Goal: Task Accomplishment & Management: Manage account settings

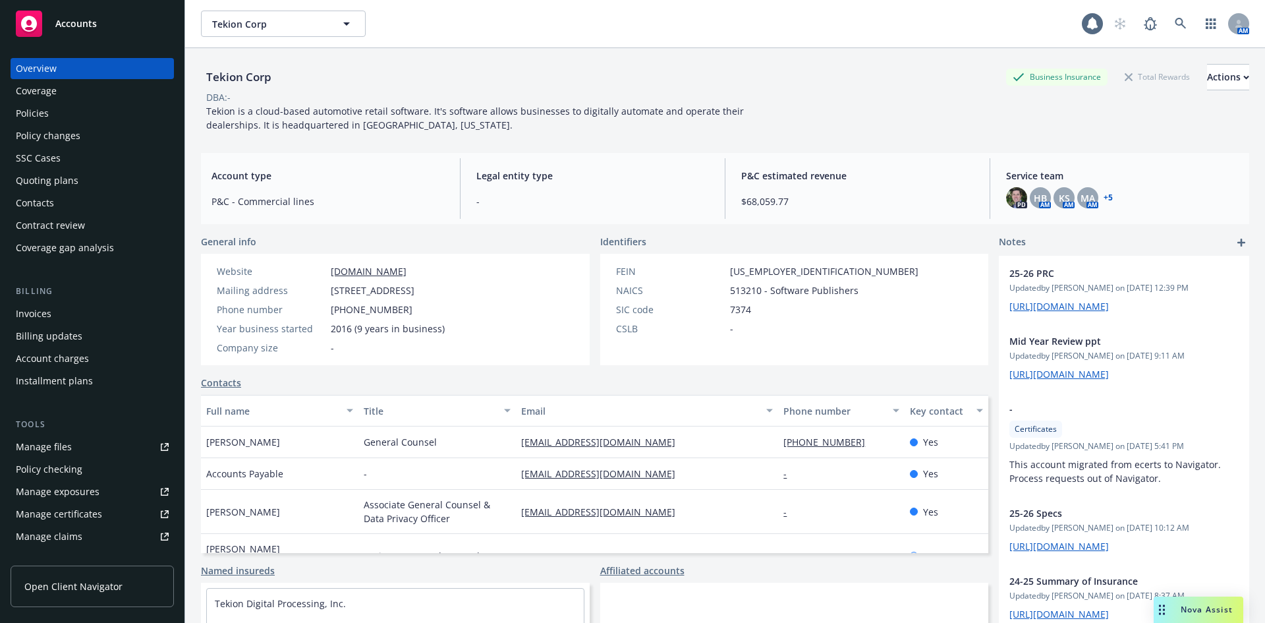
click at [37, 113] on div "Policies" at bounding box center [32, 113] width 33 height 21
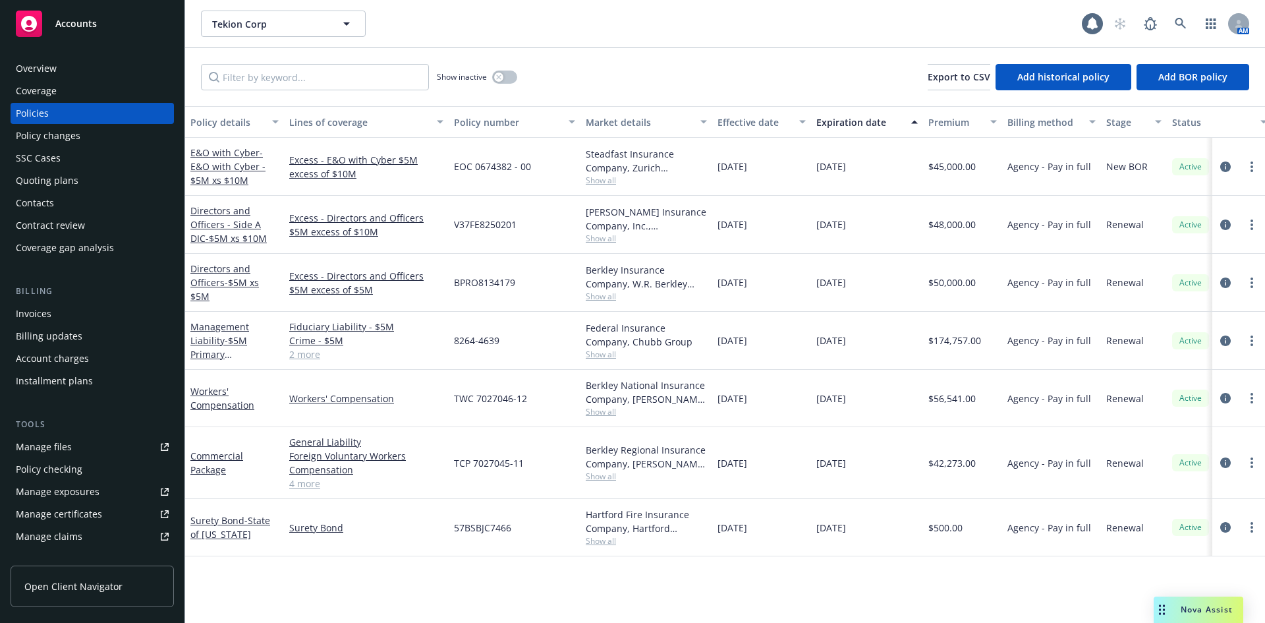
click at [44, 179] on div "Quoting plans" at bounding box center [47, 180] width 63 height 21
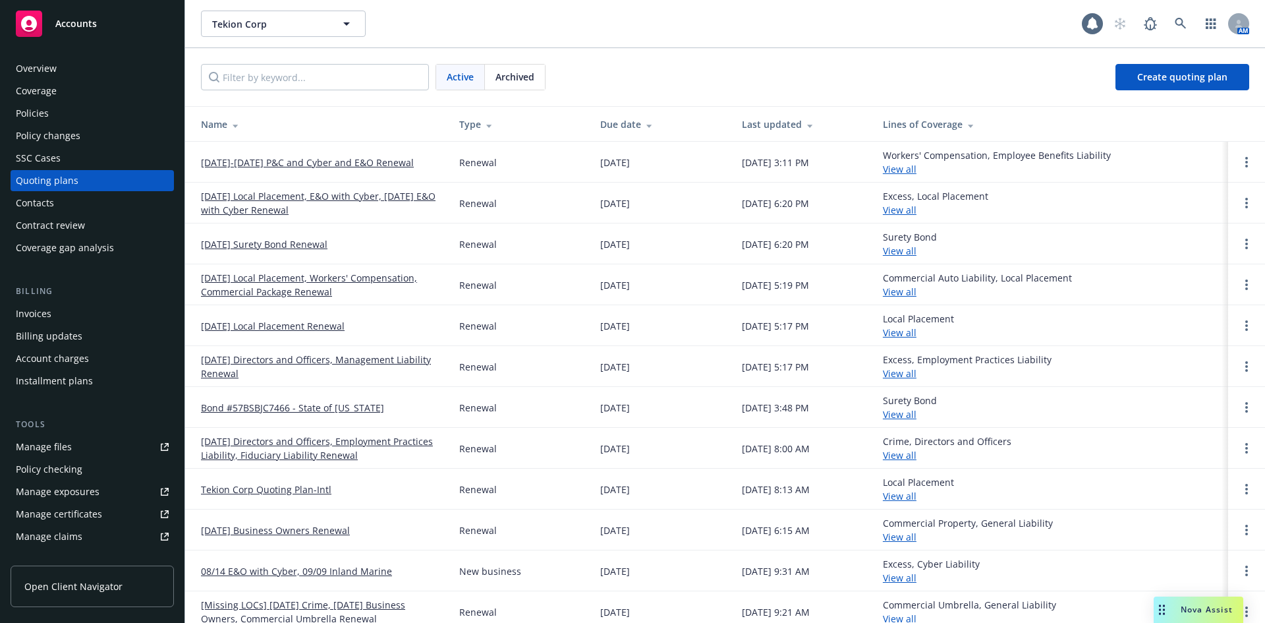
click at [307, 161] on link "[DATE]-[DATE] P&C and Cyber and E&O Renewal" at bounding box center [307, 162] width 213 height 14
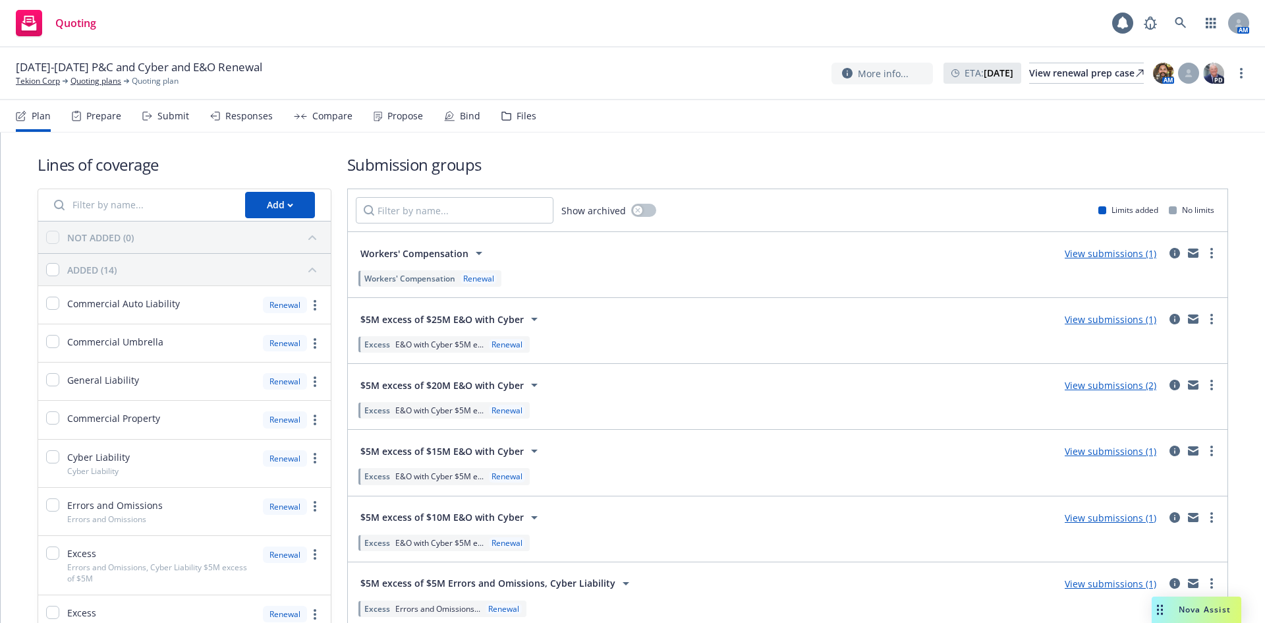
click at [174, 115] on div "Submit" at bounding box center [173, 116] width 32 height 11
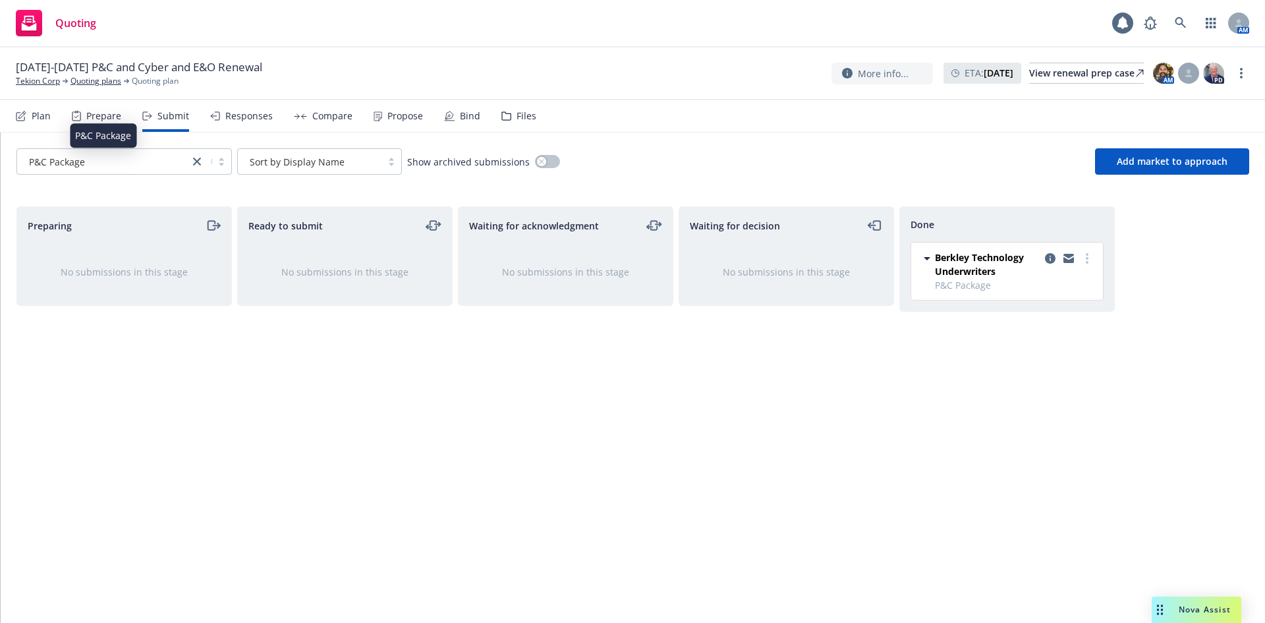
click at [127, 159] on div "P&C Package" at bounding box center [103, 162] width 159 height 14
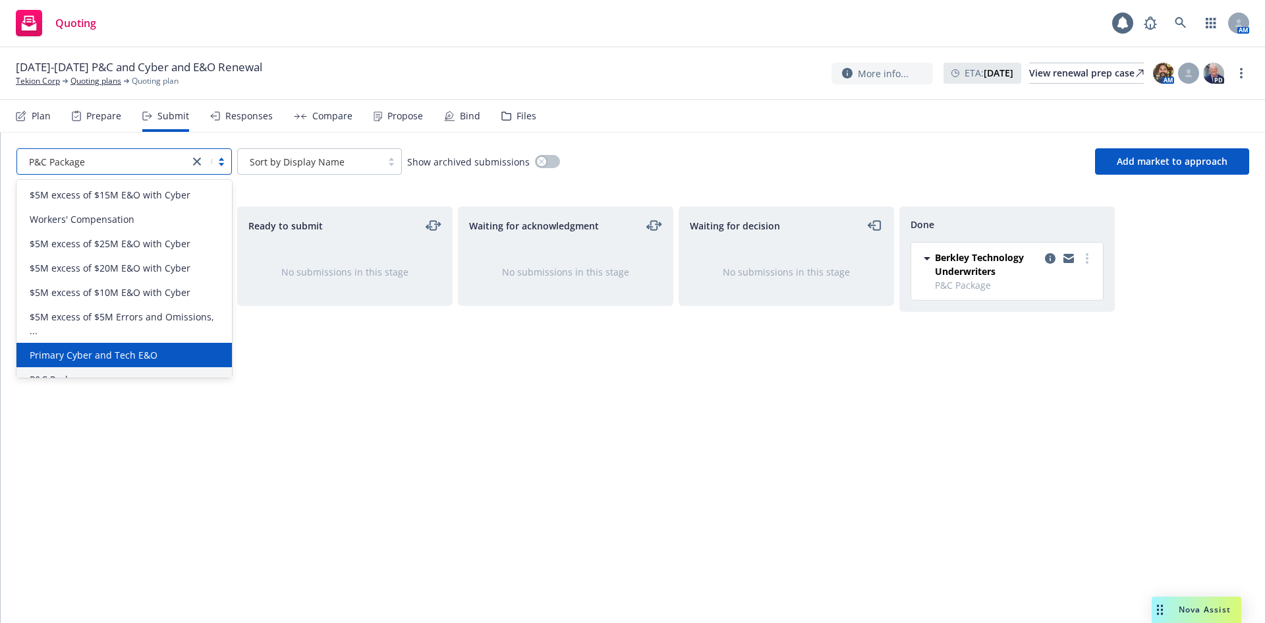
click at [155, 354] on div "Primary Cyber and Tech E&O" at bounding box center [124, 355] width 200 height 14
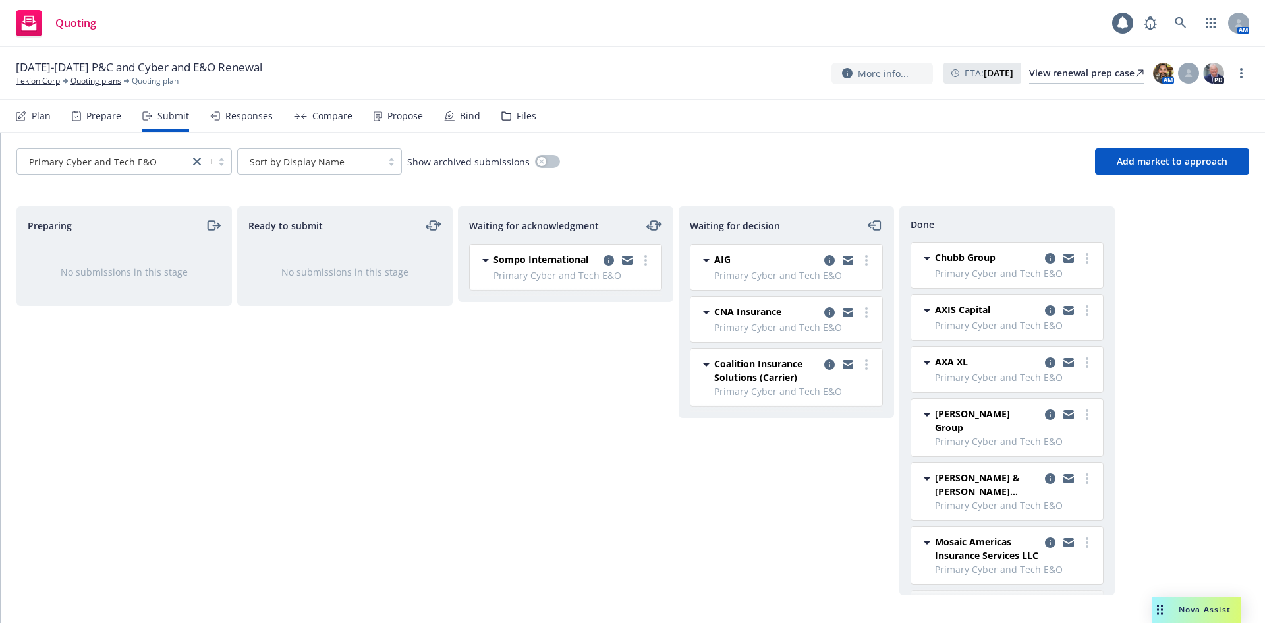
click at [246, 114] on div "Responses" at bounding box center [248, 116] width 47 height 11
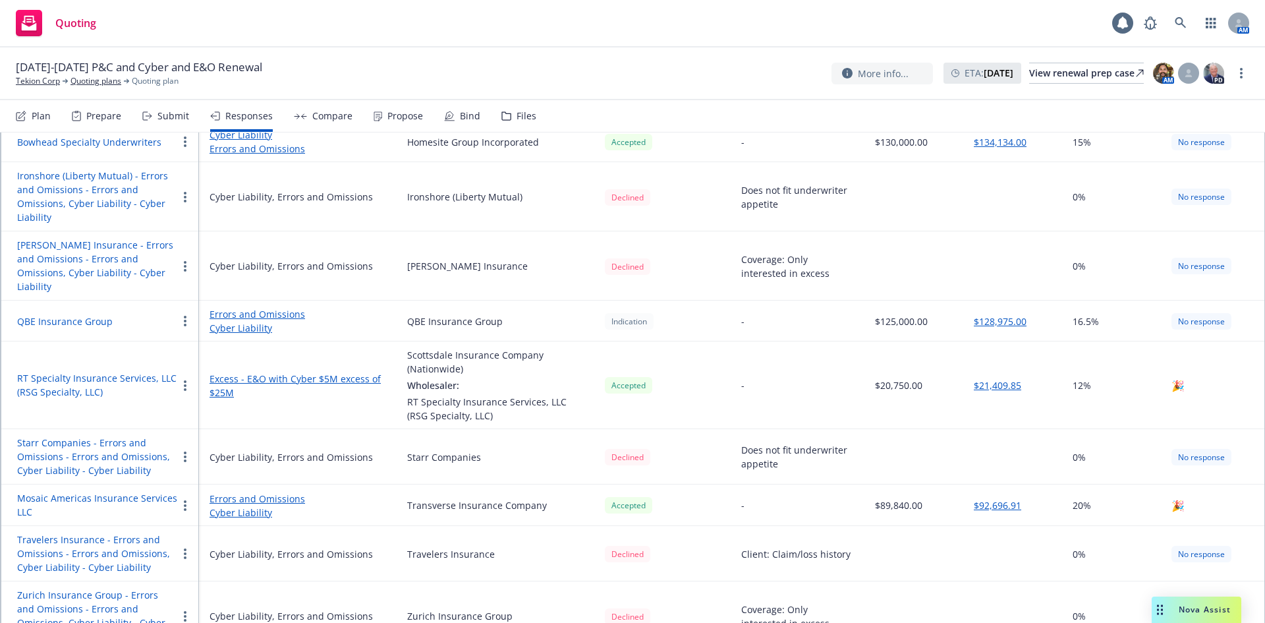
scroll to position [675, 0]
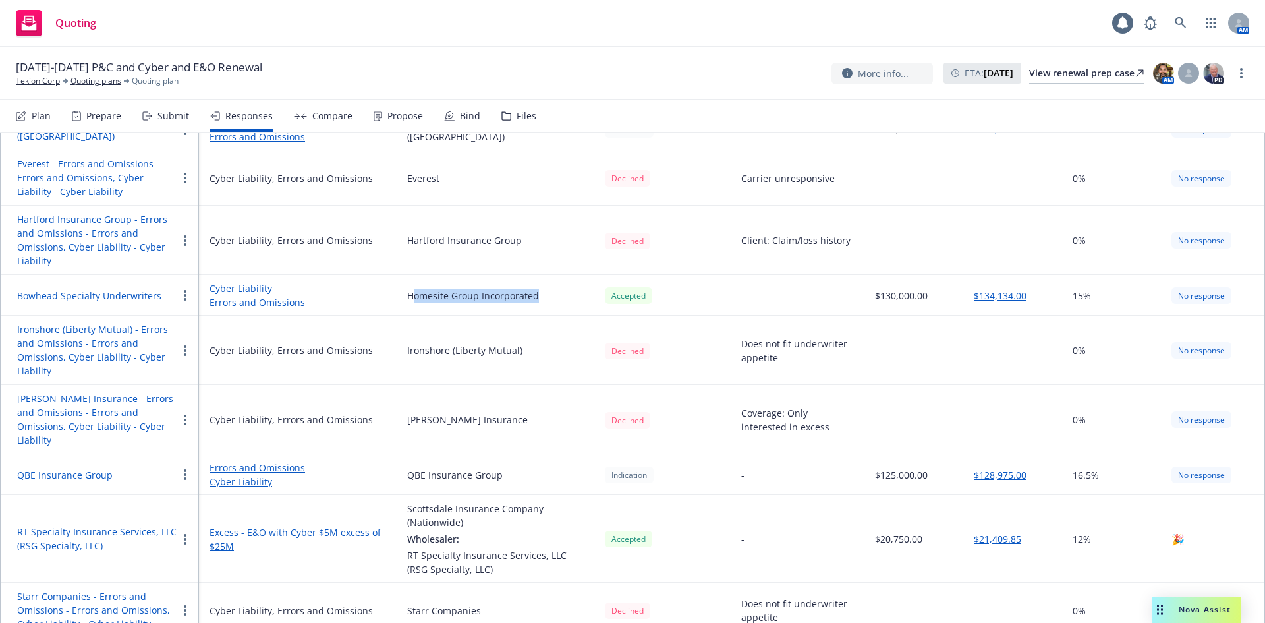
drag, startPoint x: 412, startPoint y: 293, endPoint x: 540, endPoint y: 293, distance: 127.8
click at [540, 293] on div "Homesite Group Incorporated" at bounding box center [495, 296] width 177 height 14
drag, startPoint x: 906, startPoint y: 294, endPoint x: 457, endPoint y: 300, distance: 449.3
click at [457, 300] on tr "Bowhead Specialty Underwriters Cyber Liability Errors and Omissions Homesite Gr…" at bounding box center [632, 295] width 1263 height 41
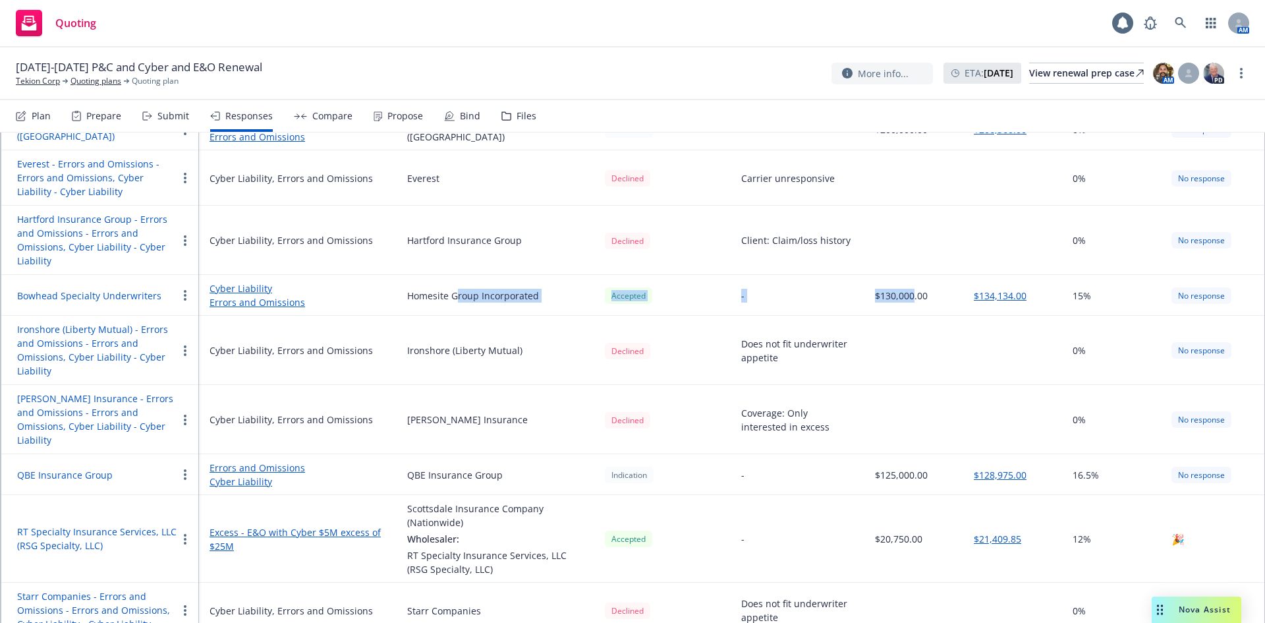
click at [457, 300] on div "Homesite Group Incorporated" at bounding box center [473, 296] width 132 height 14
drag, startPoint x: 399, startPoint y: 295, endPoint x: 873, endPoint y: 295, distance: 474.3
click at [873, 295] on tr "Bowhead Specialty Underwriters Cyber Liability Errors and Omissions Homesite Gr…" at bounding box center [632, 295] width 1263 height 41
click at [875, 295] on div "$130,000.00" at bounding box center [901, 296] width 53 height 14
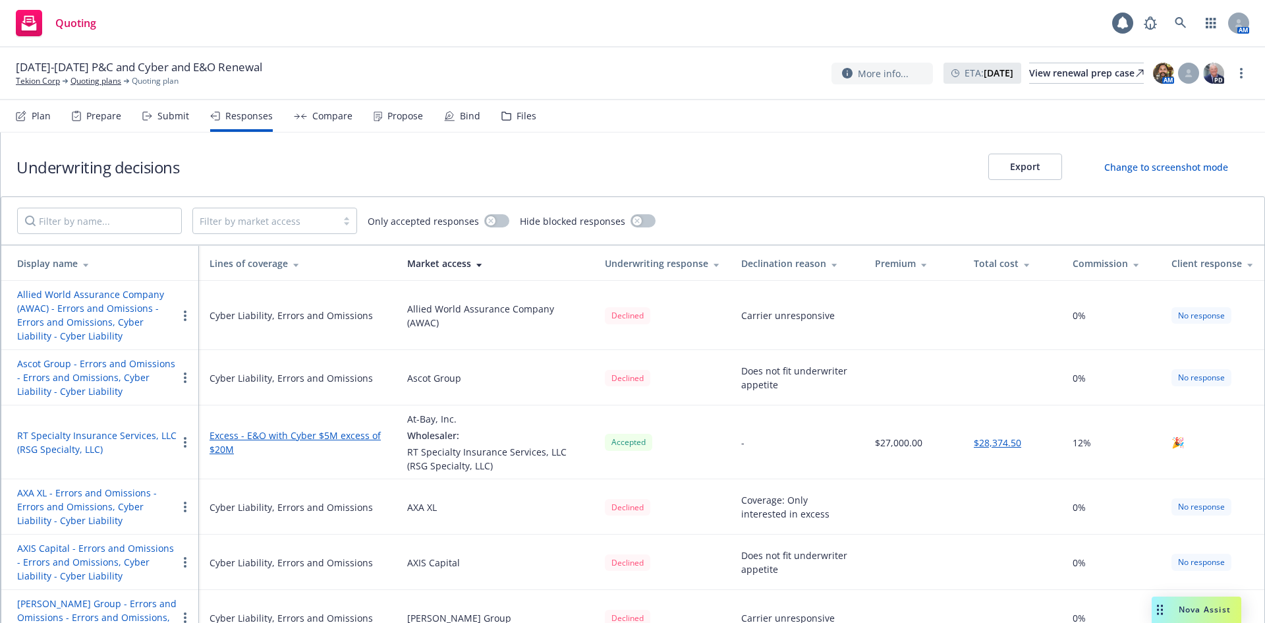
click at [460, 118] on div "Bind" at bounding box center [470, 116] width 20 height 11
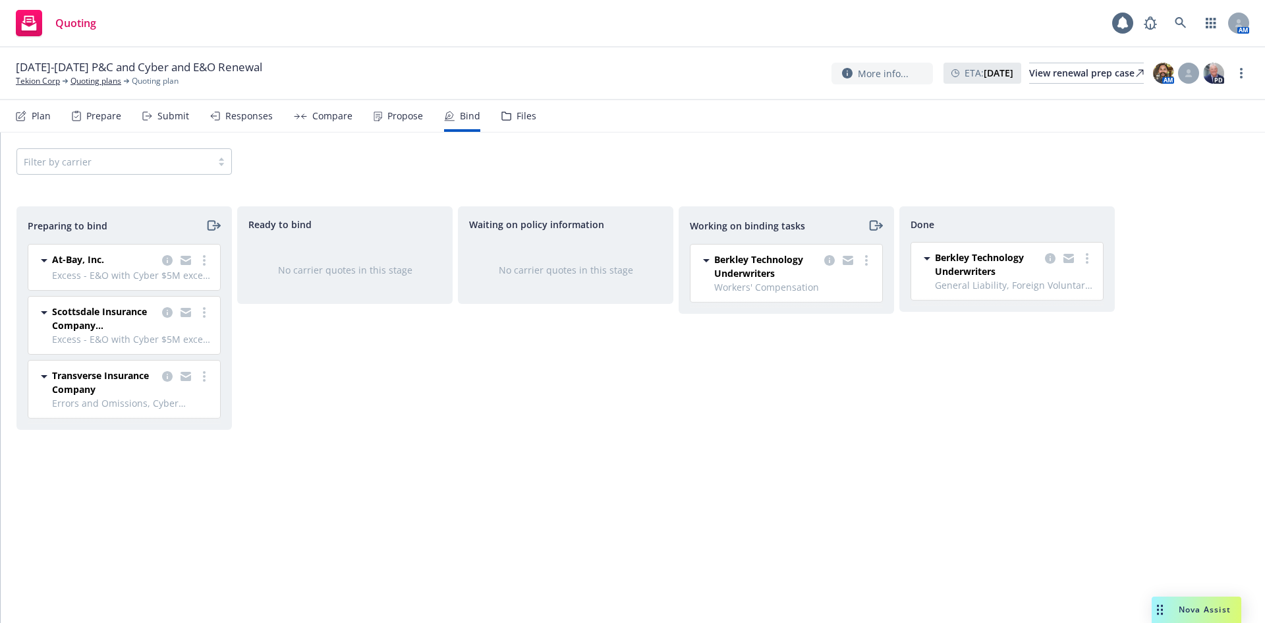
click at [402, 115] on div "Propose" at bounding box center [405, 116] width 36 height 11
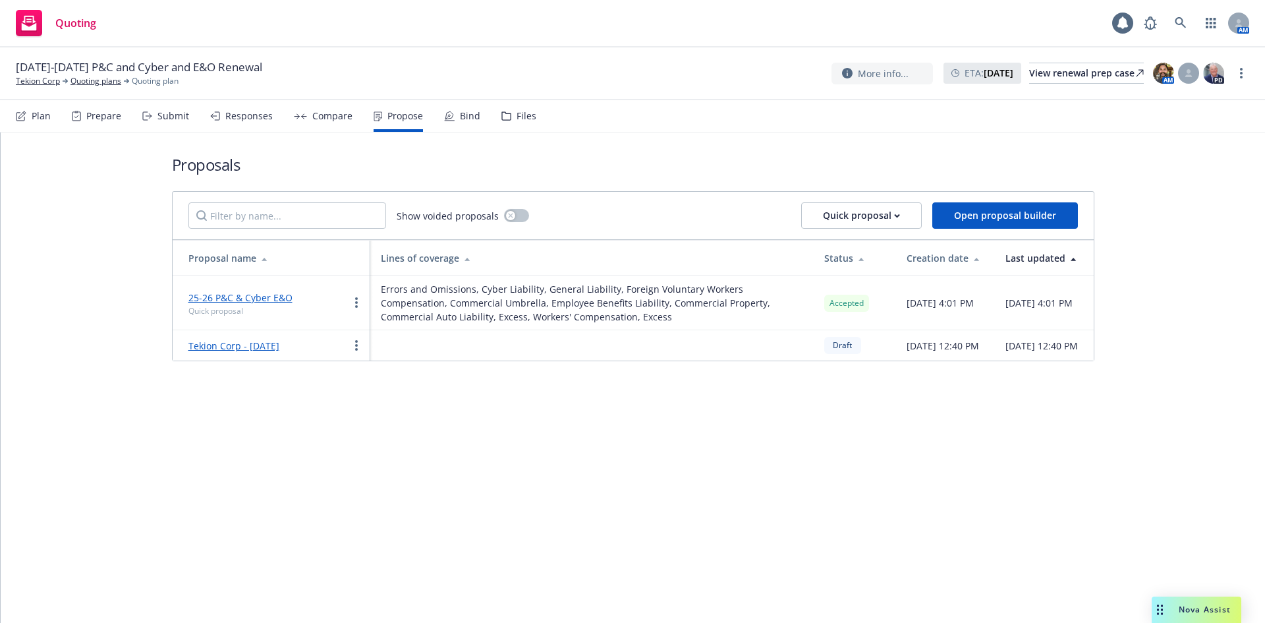
click at [209, 295] on link "25-26 P&C & Cyber E&O" at bounding box center [240, 297] width 104 height 13
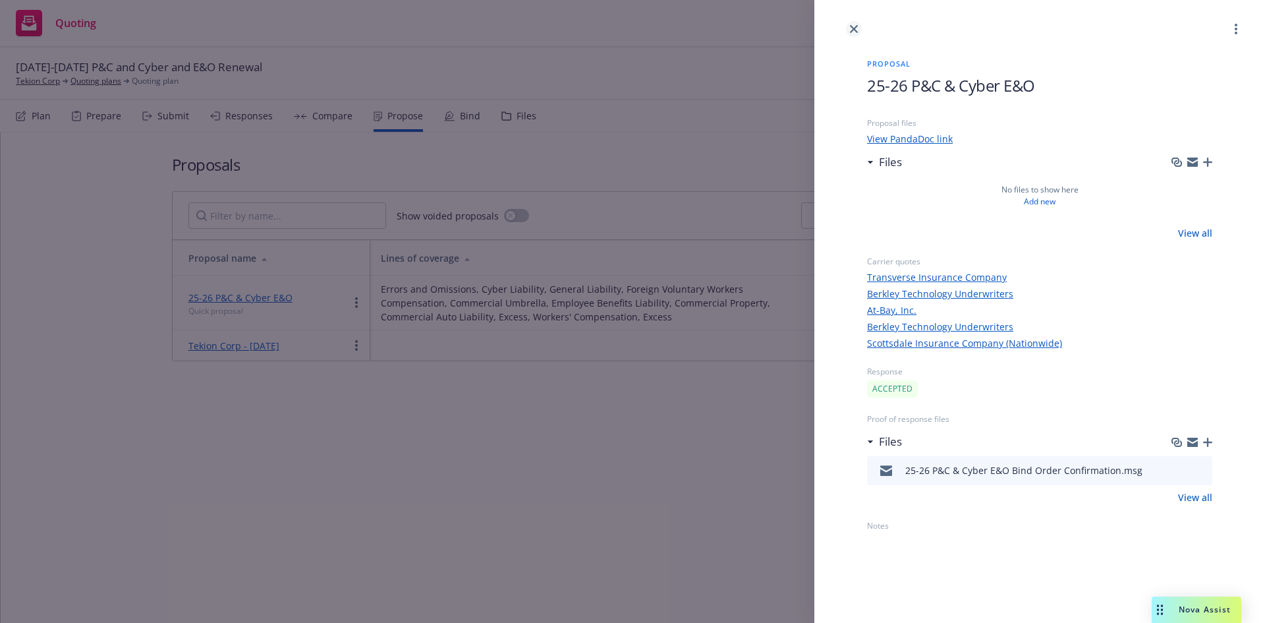
click at [852, 27] on icon "close" at bounding box center [854, 29] width 8 height 8
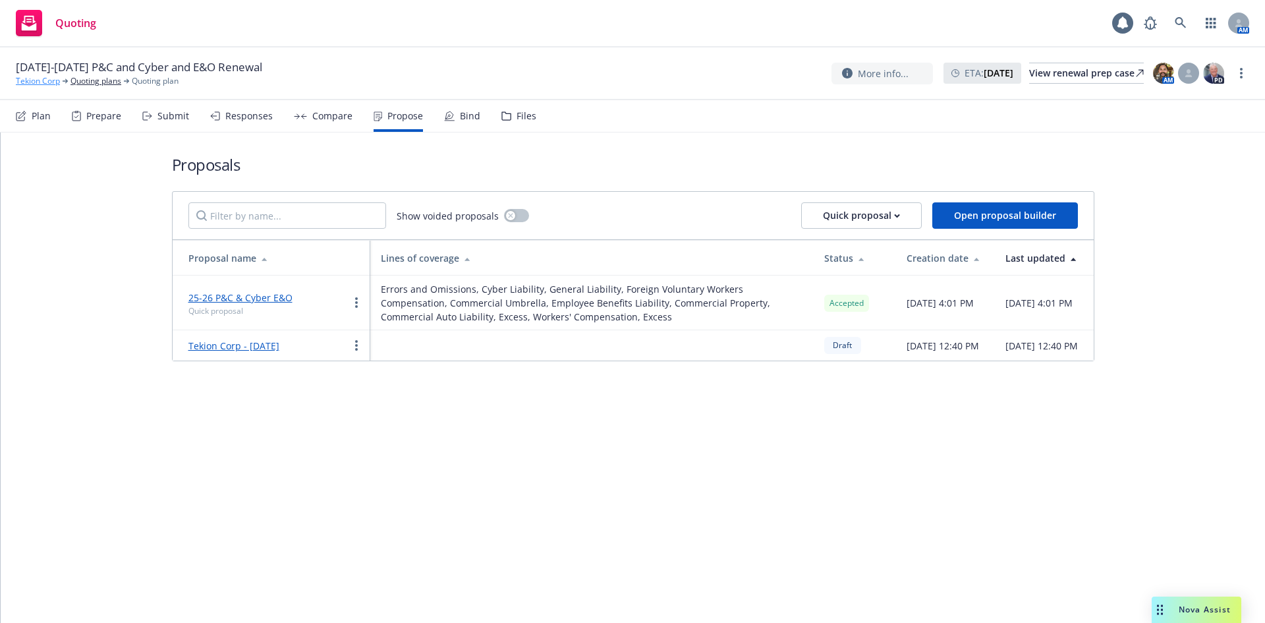
click at [36, 85] on link "Tekion Corp" at bounding box center [38, 81] width 44 height 12
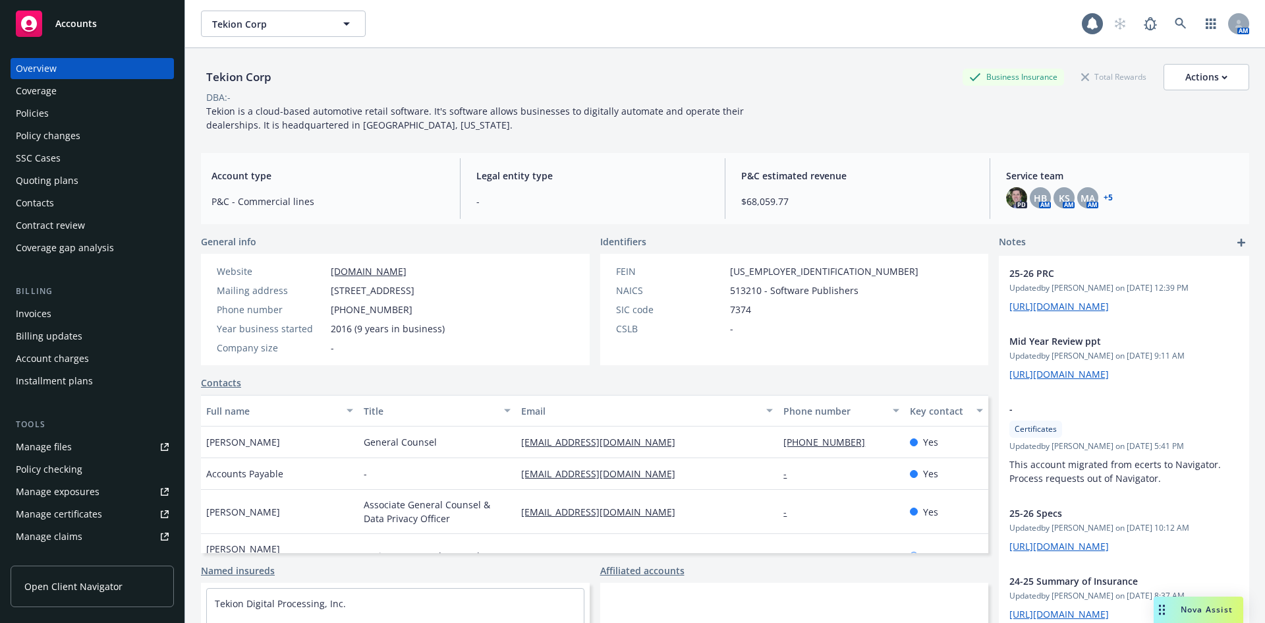
drag, startPoint x: 36, startPoint y: 110, endPoint x: 479, endPoint y: 107, distance: 442.7
click at [36, 109] on div "Policies" at bounding box center [32, 113] width 33 height 21
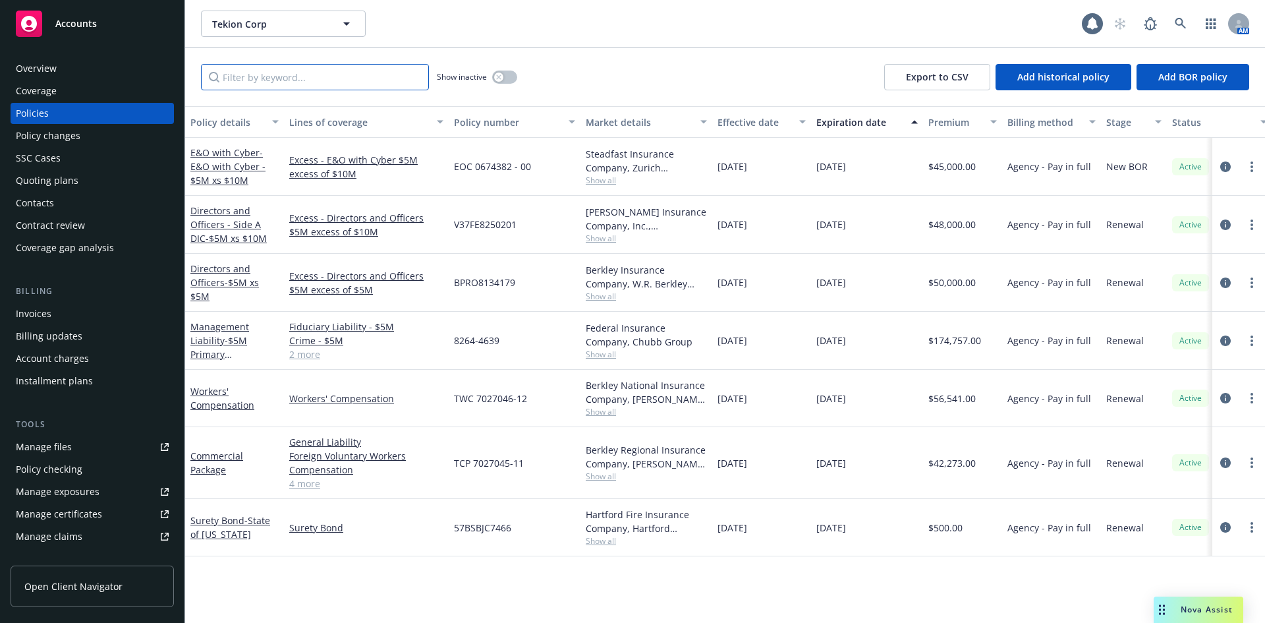
click at [316, 82] on input "Filter by keyword..." at bounding box center [315, 77] width 228 height 26
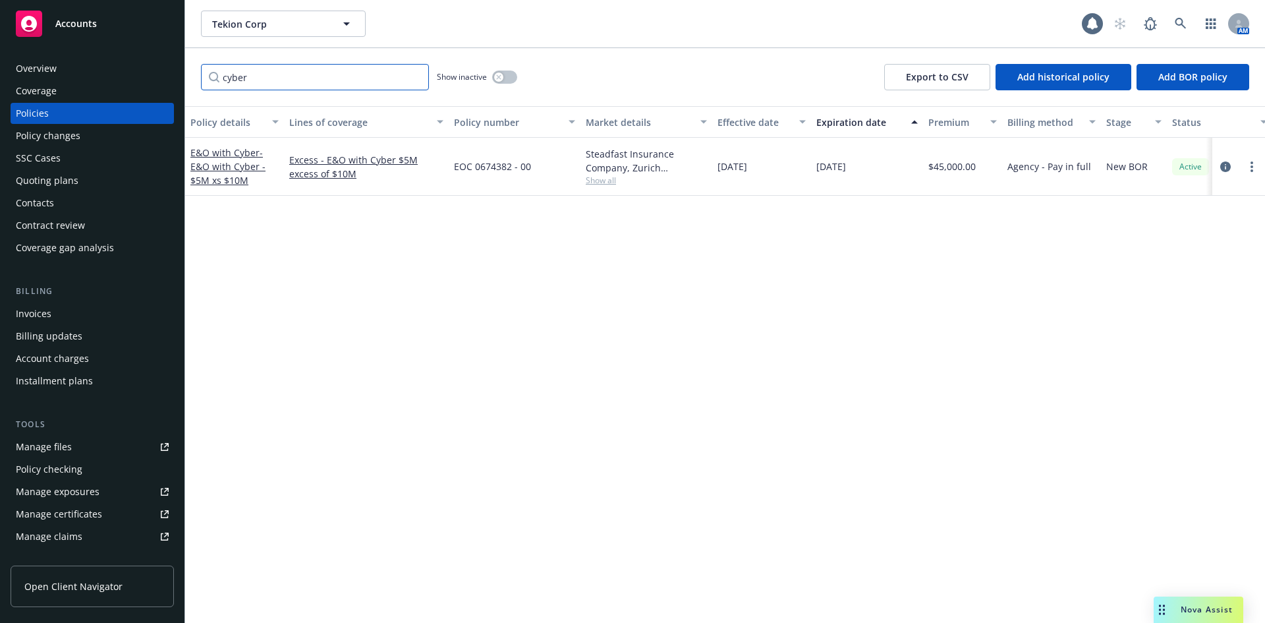
drag, startPoint x: 338, startPoint y: 80, endPoint x: 169, endPoint y: 80, distance: 169.3
click at [169, 80] on div "Accounts Overview Coverage Policies Policy changes SSC Cases Quoting plans Cont…" at bounding box center [632, 311] width 1265 height 623
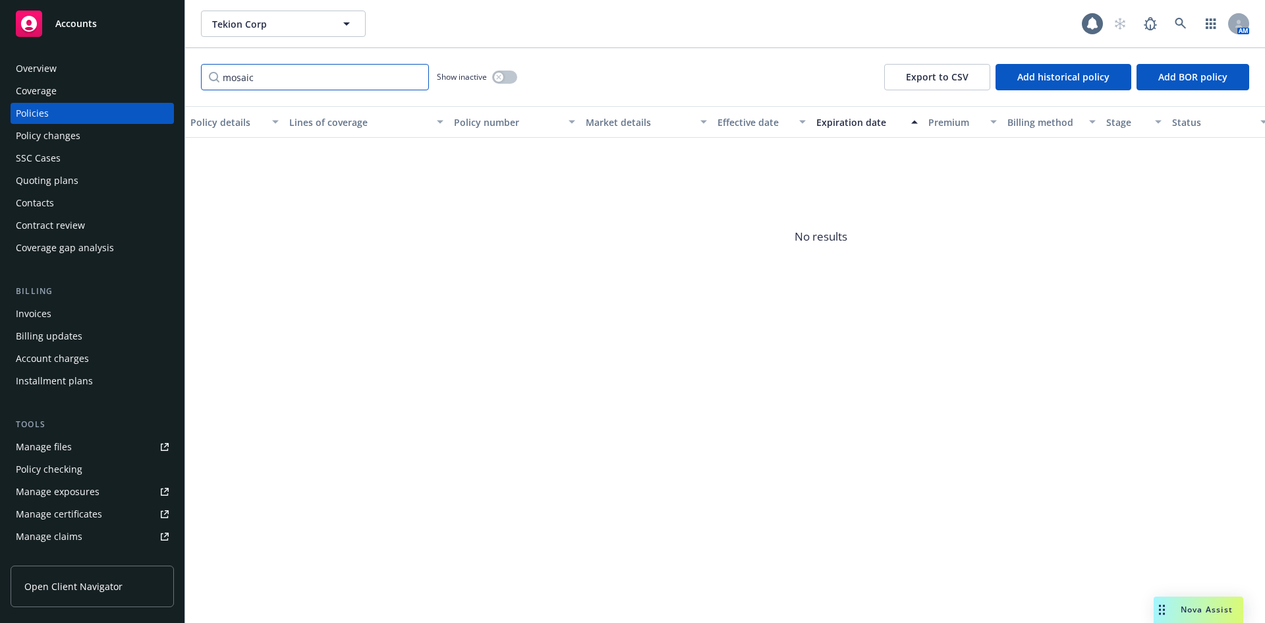
drag, startPoint x: 267, startPoint y: 85, endPoint x: 185, endPoint y: 80, distance: 82.5
click at [185, 80] on div "mosaic Show inactive Export to CSV Add historical policy Add BOR policy" at bounding box center [725, 77] width 1080 height 58
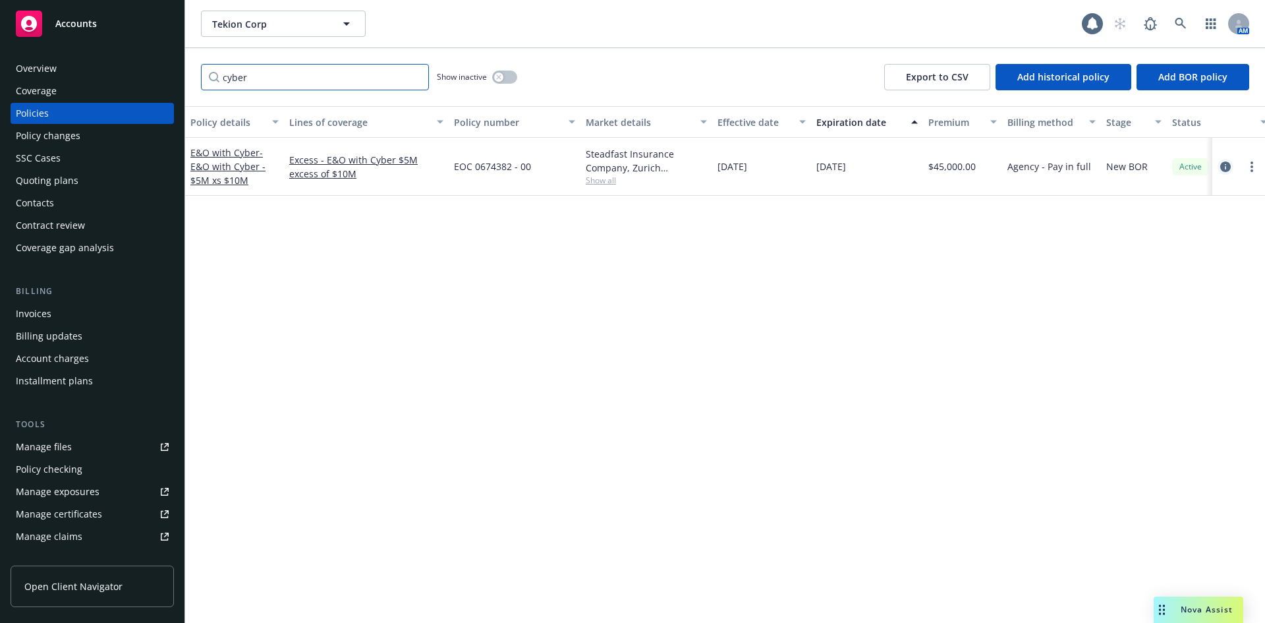
type input "cyber"
click at [1228, 165] on icon "circleInformation" at bounding box center [1225, 166] width 11 height 11
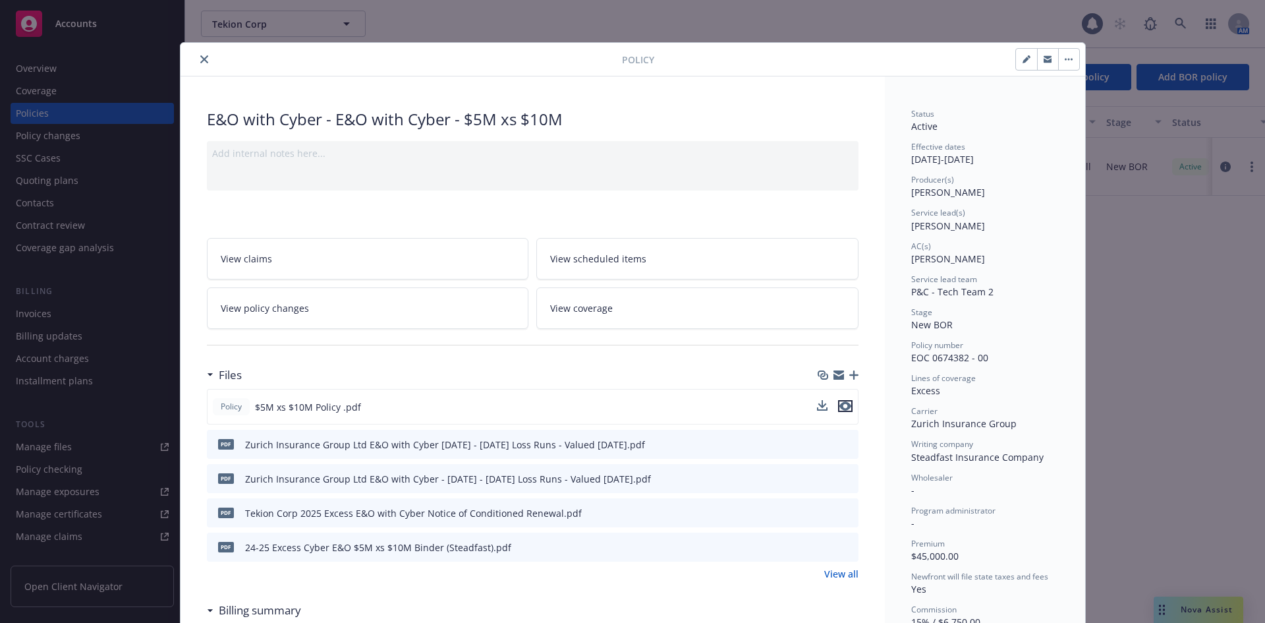
click at [843, 405] on icon "preview file" at bounding box center [845, 405] width 12 height 9
click at [200, 55] on button "close" at bounding box center [204, 59] width 16 height 16
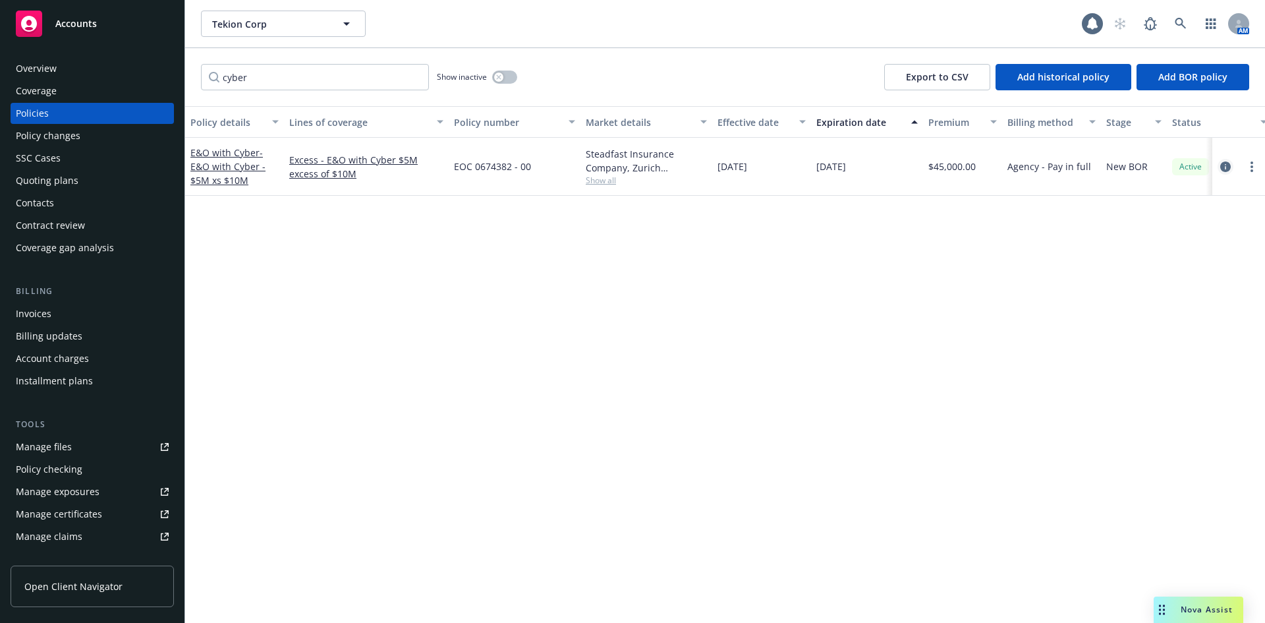
click at [1221, 166] on icon "circleInformation" at bounding box center [1225, 166] width 11 height 11
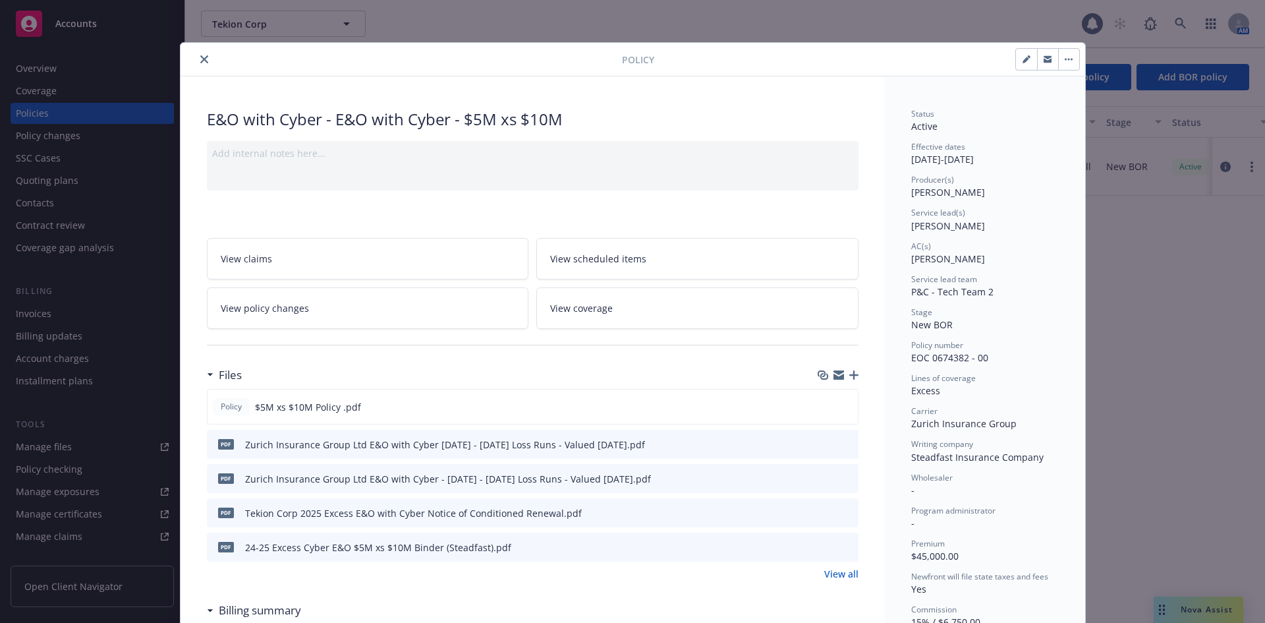
scroll to position [40, 0]
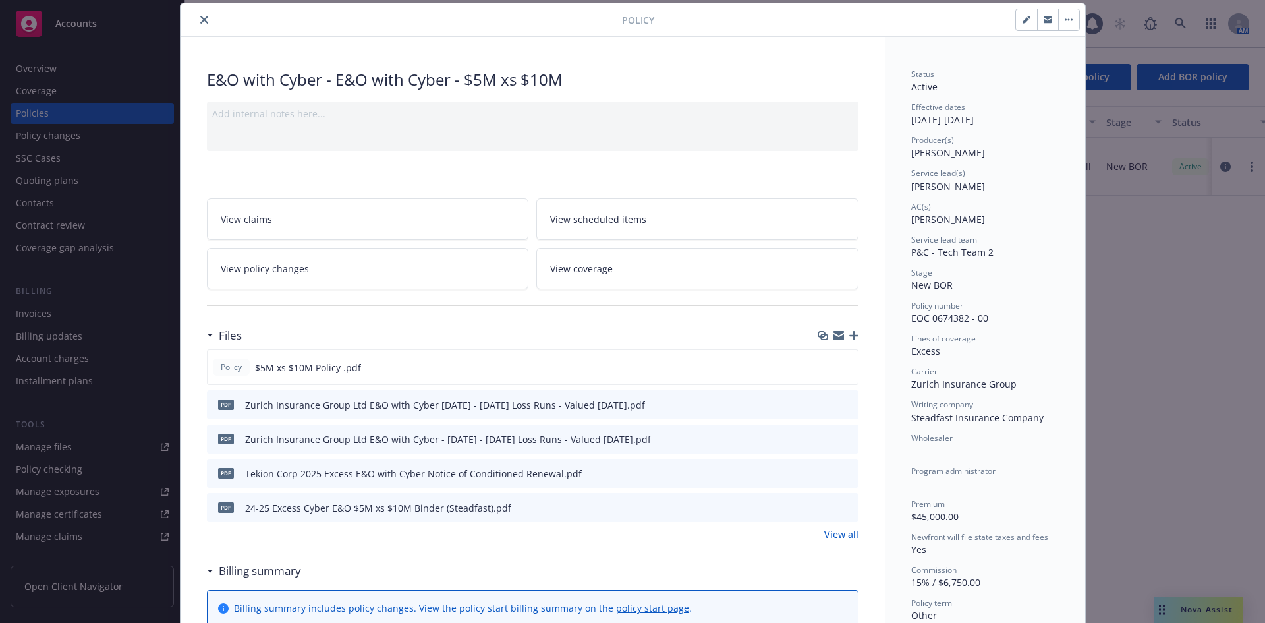
click at [1022, 20] on icon "button" at bounding box center [1025, 20] width 7 height 7
select select "NEW_BOR"
select select "other"
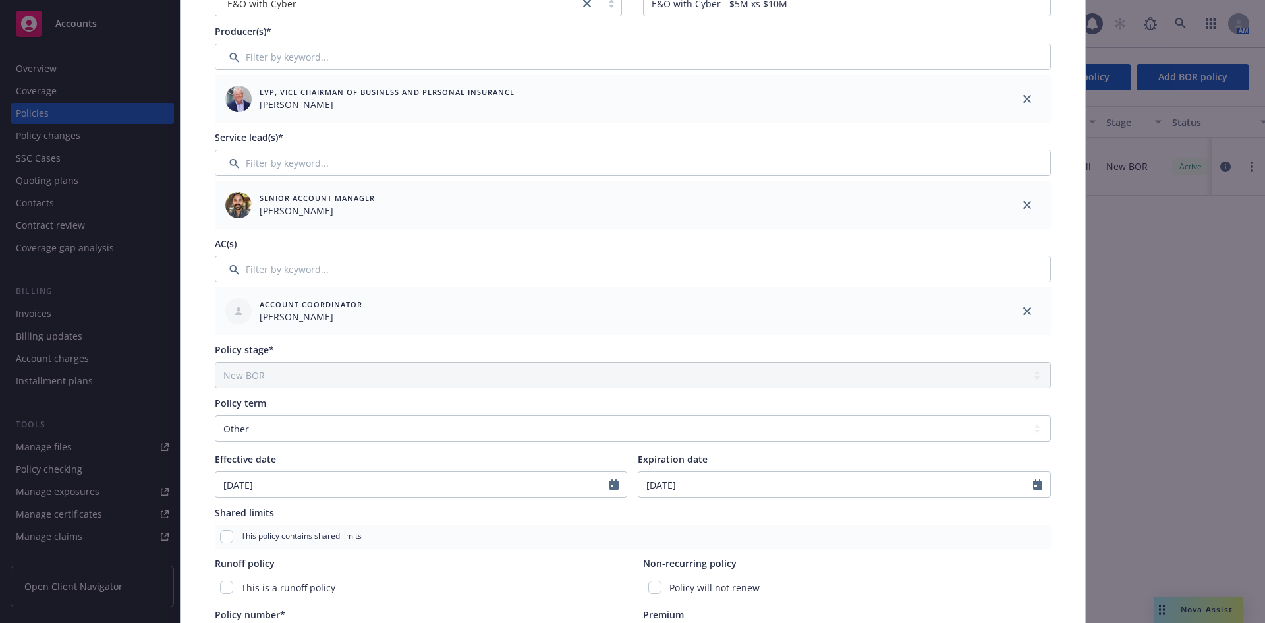
scroll to position [193, 0]
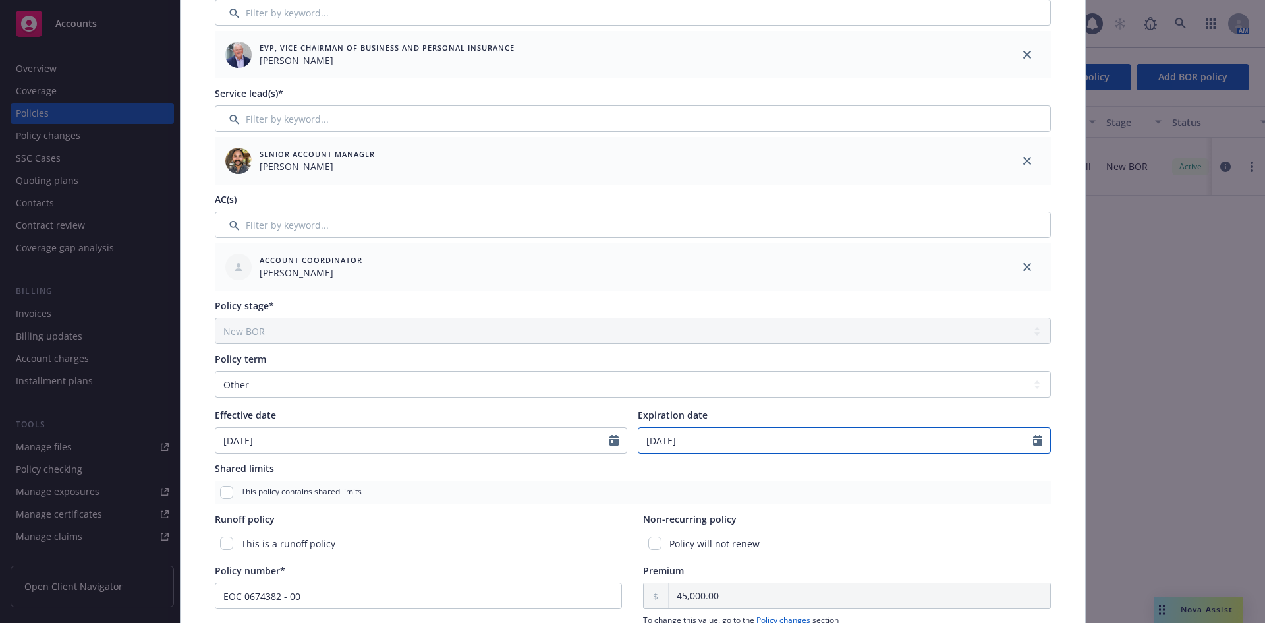
click at [656, 439] on input "10/14/2025" at bounding box center [835, 440] width 395 height 25
select select "10"
drag, startPoint x: 662, startPoint y: 439, endPoint x: 692, endPoint y: 449, distance: 31.2
click at [673, 442] on input "10/14/2025" at bounding box center [835, 440] width 395 height 25
type input "10/01/2025"
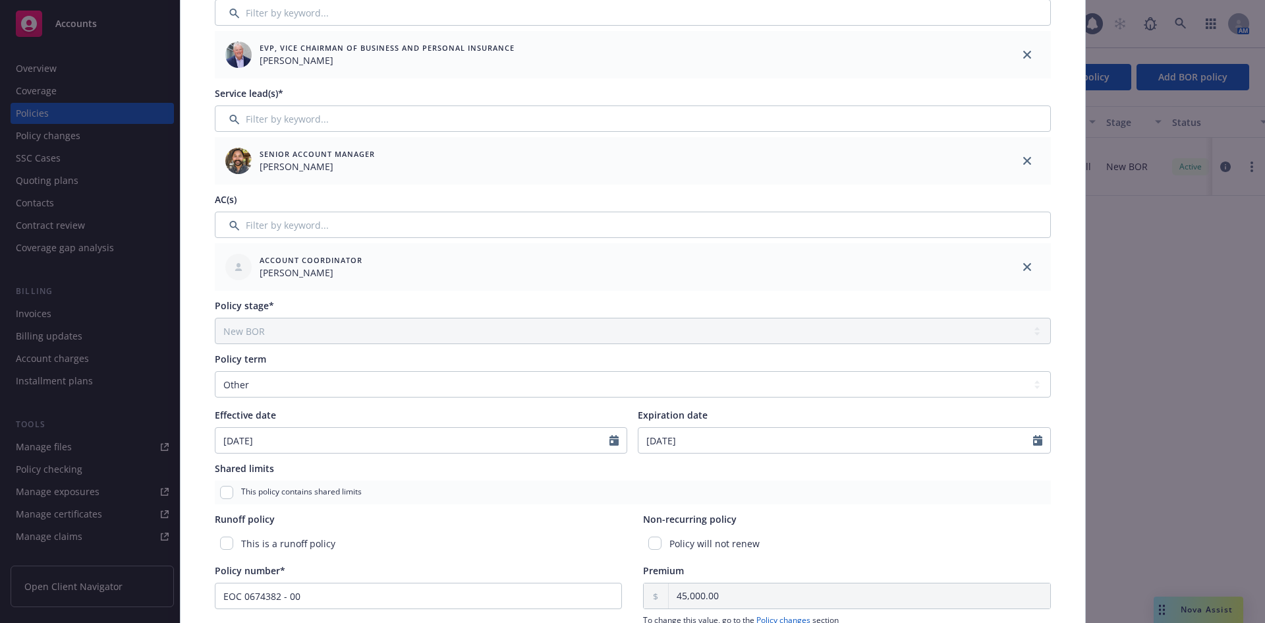
click at [891, 489] on div "This policy contains shared limits" at bounding box center [633, 492] width 836 height 24
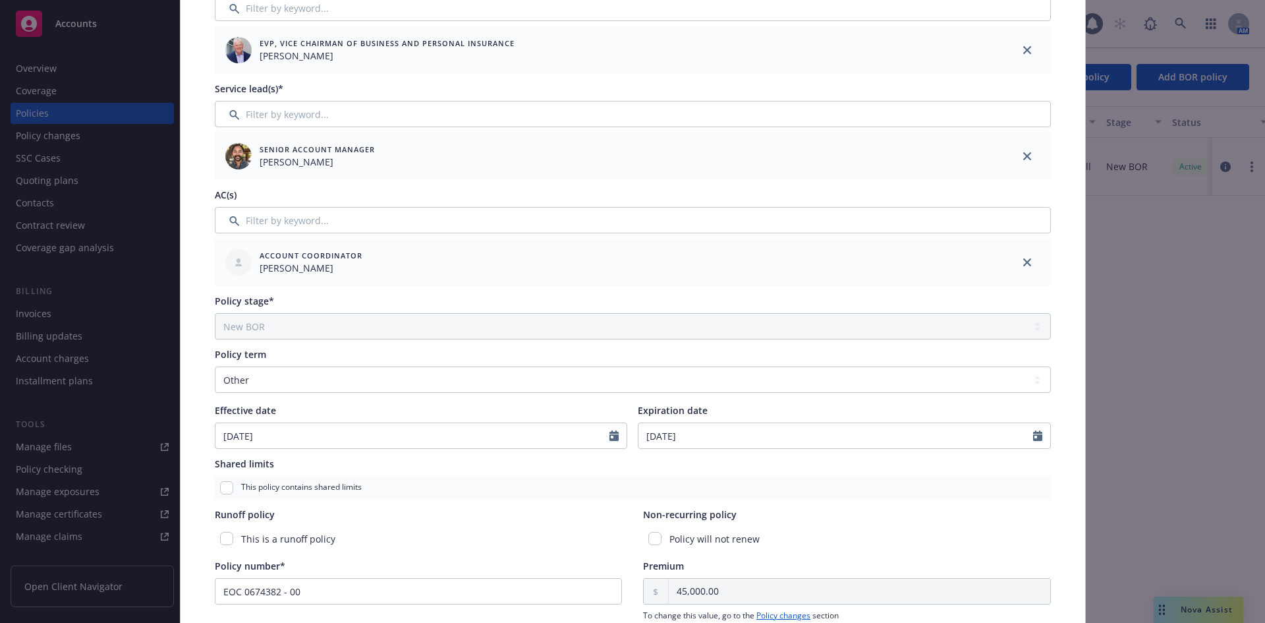
scroll to position [0, 0]
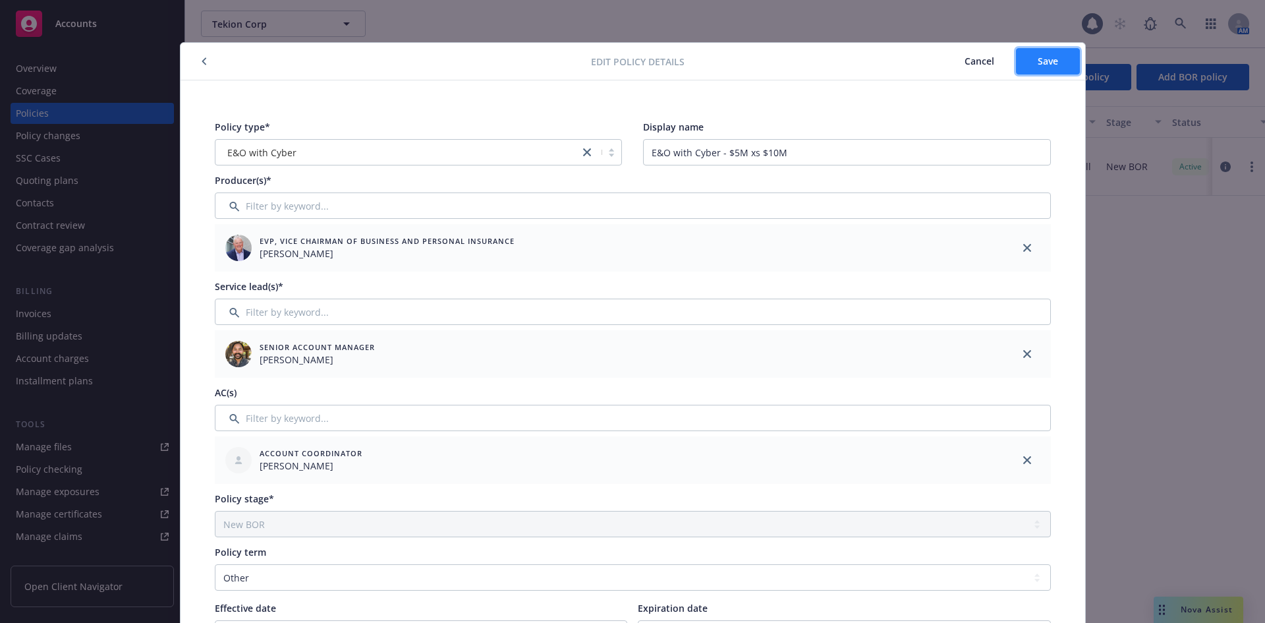
click at [1049, 69] on button "Save" at bounding box center [1048, 61] width 64 height 26
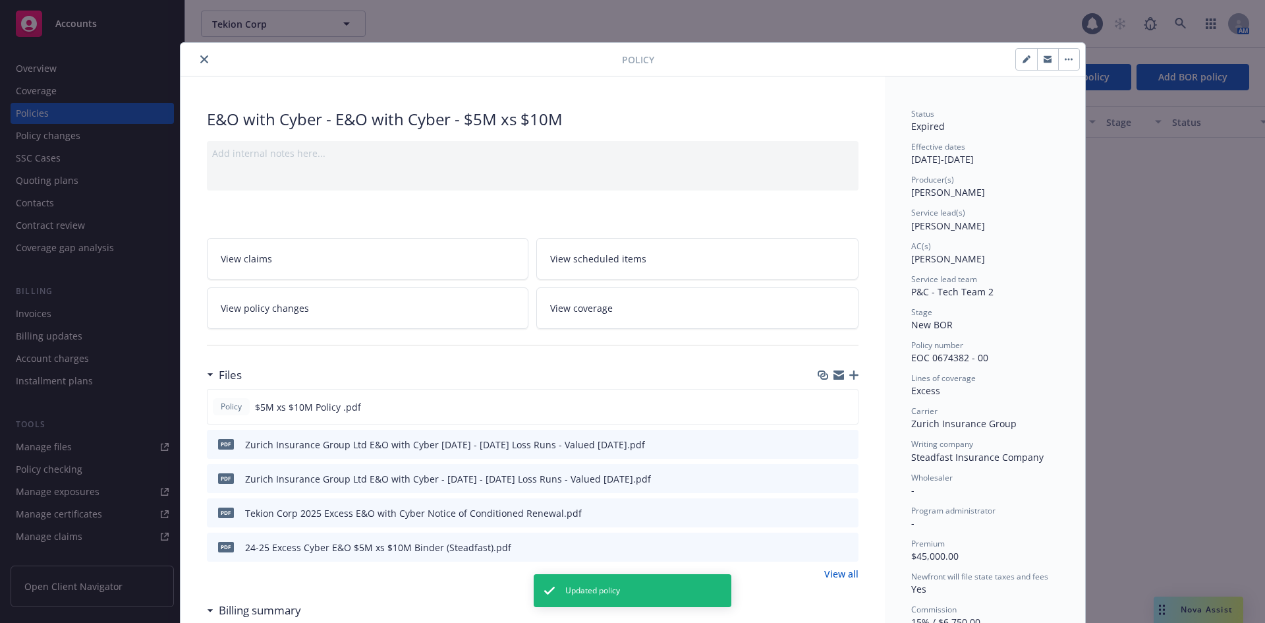
click at [1140, 316] on div "Policy E&O with Cyber - E&O with Cyber - $5M xs $10M Add internal notes here...…" at bounding box center [632, 311] width 1265 height 623
click at [200, 56] on icon "close" at bounding box center [204, 59] width 8 height 8
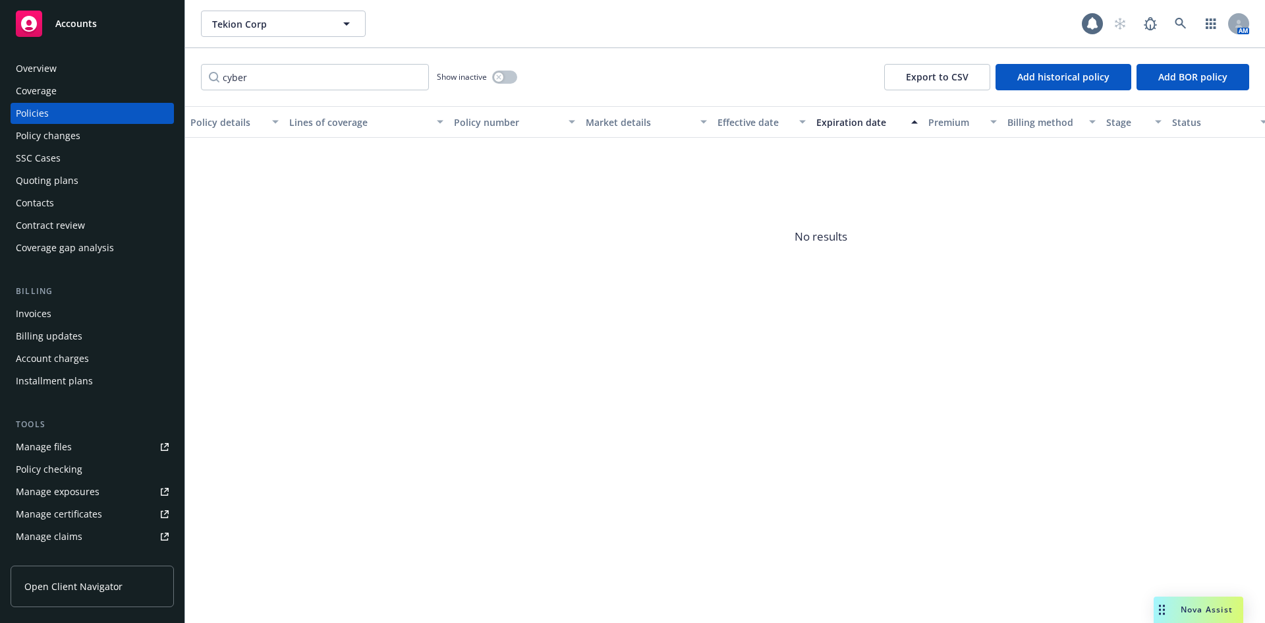
click at [64, 176] on div "Quoting plans" at bounding box center [47, 180] width 63 height 21
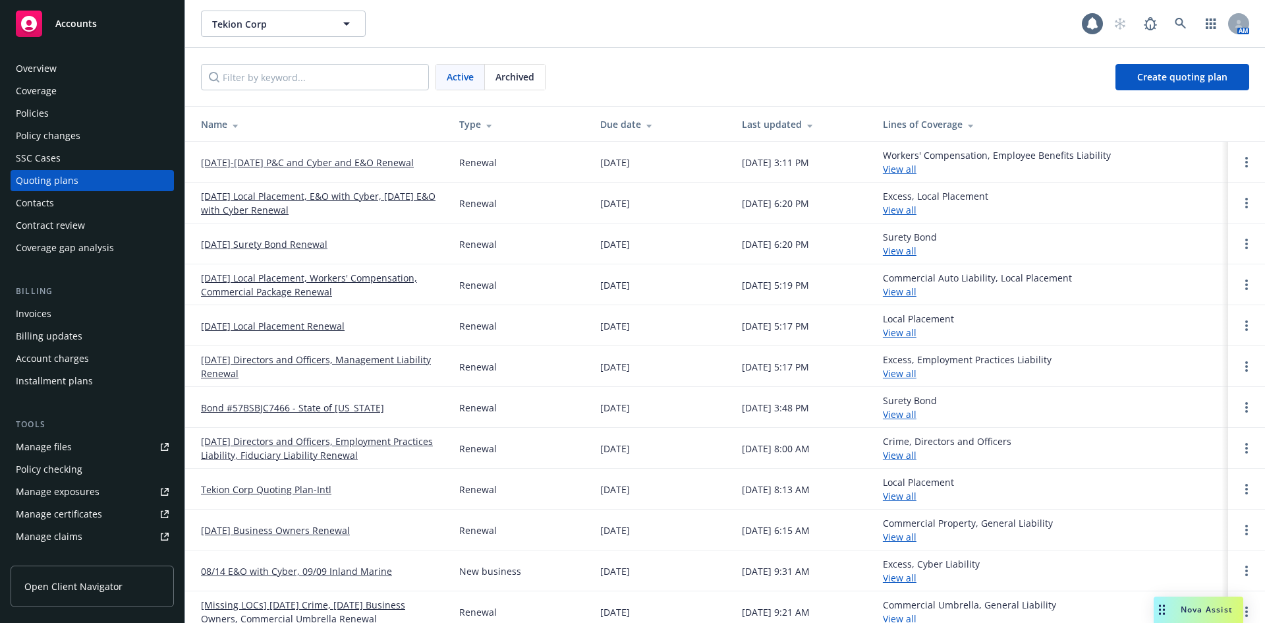
click at [327, 163] on link "[DATE]-[DATE] P&C and Cyber and E&O Renewal" at bounding box center [307, 162] width 213 height 14
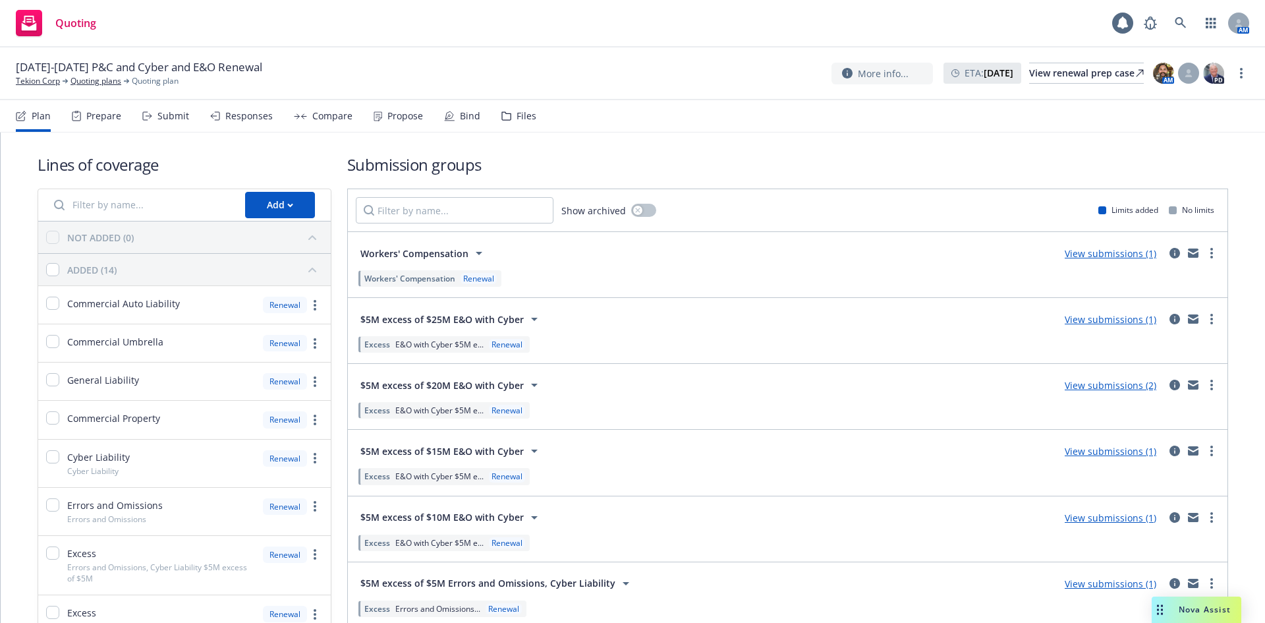
scroll to position [153, 0]
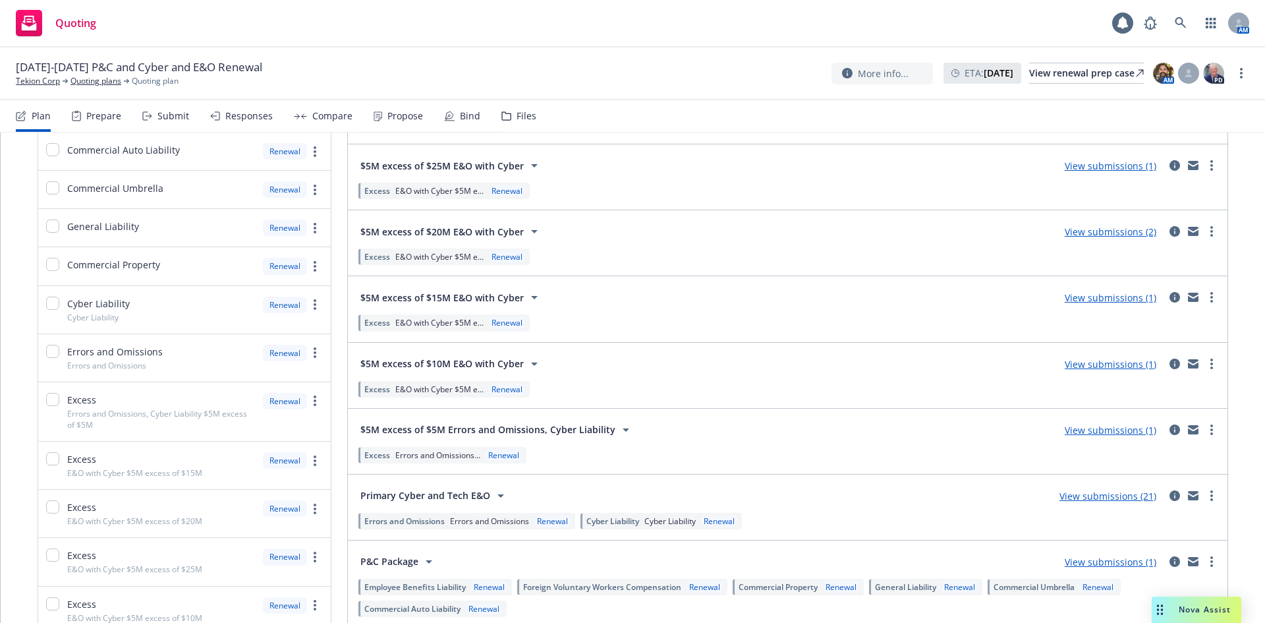
click at [1117, 497] on link "View submissions (21)" at bounding box center [1107, 495] width 97 height 13
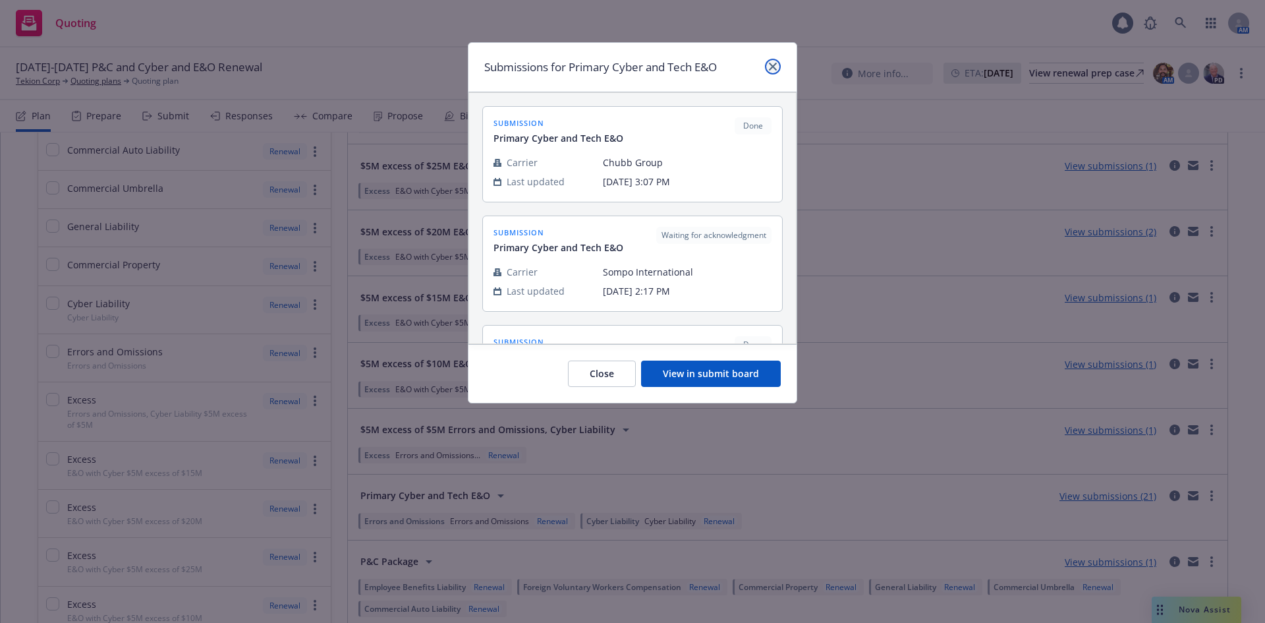
click at [770, 65] on icon "close" at bounding box center [773, 67] width 8 height 8
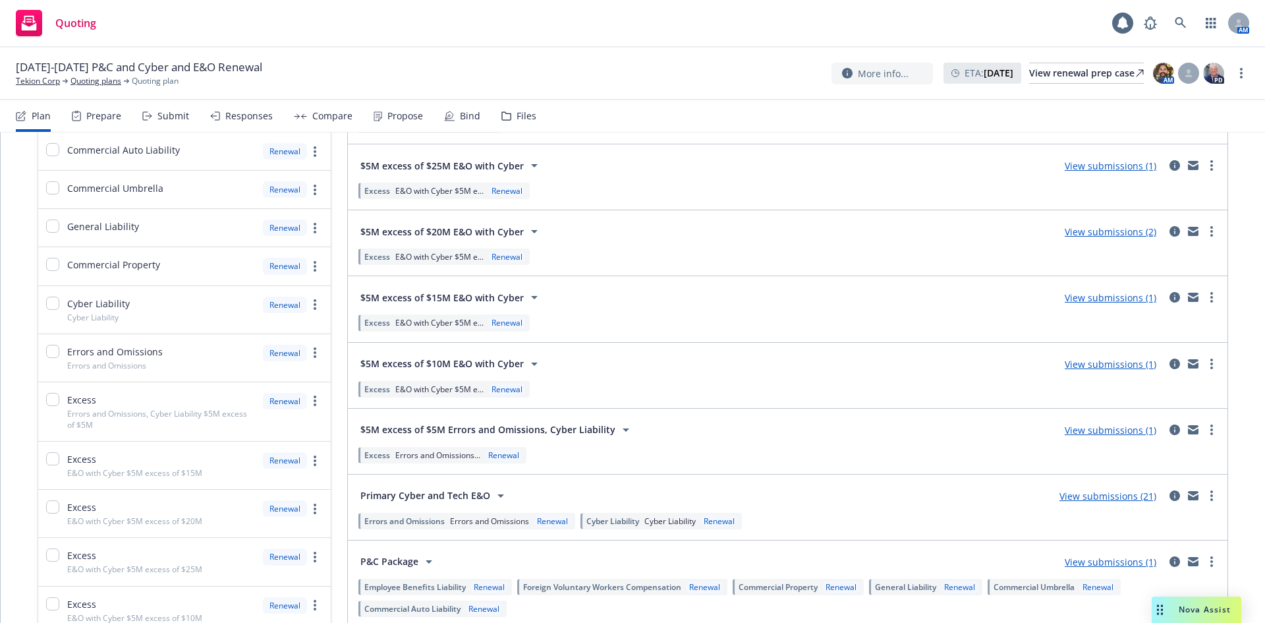
click at [427, 496] on span "Primary Cyber and Tech E&O" at bounding box center [425, 495] width 130 height 14
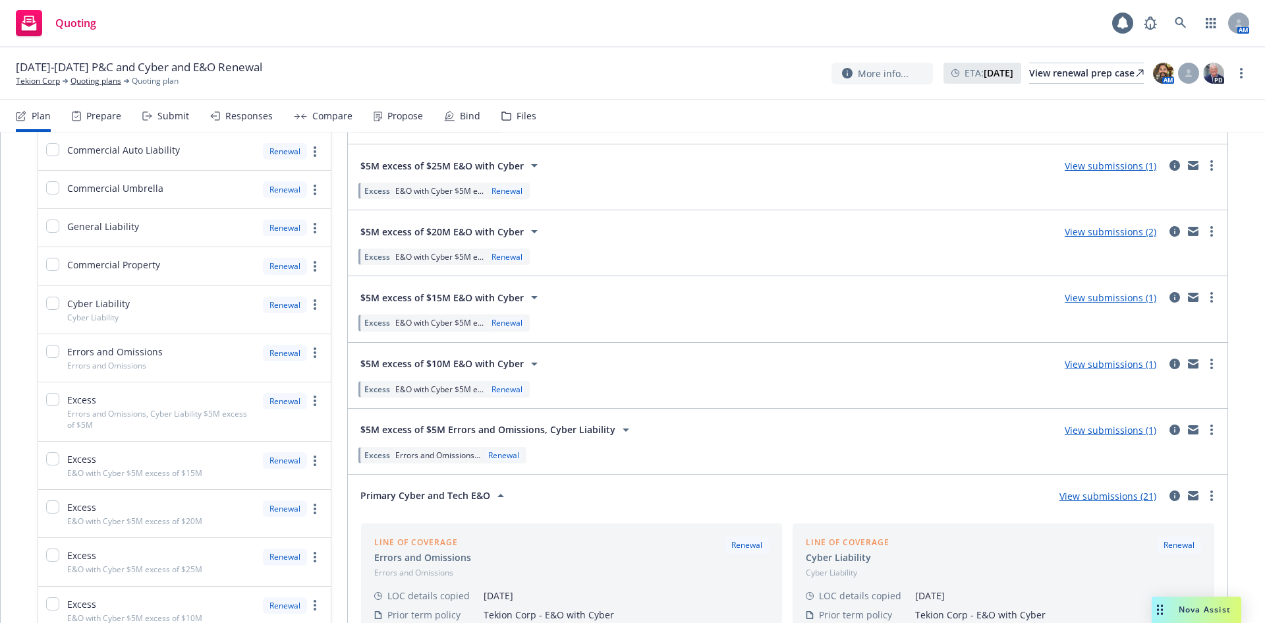
scroll to position [308, 0]
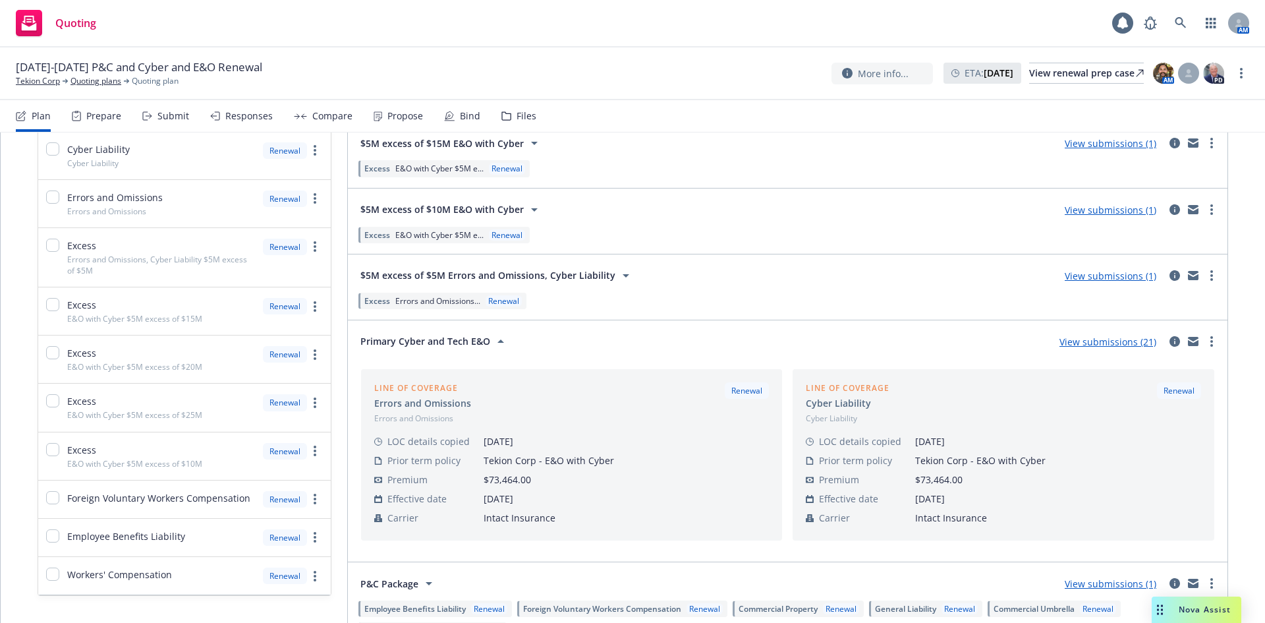
click at [494, 344] on icon at bounding box center [501, 341] width 16 height 16
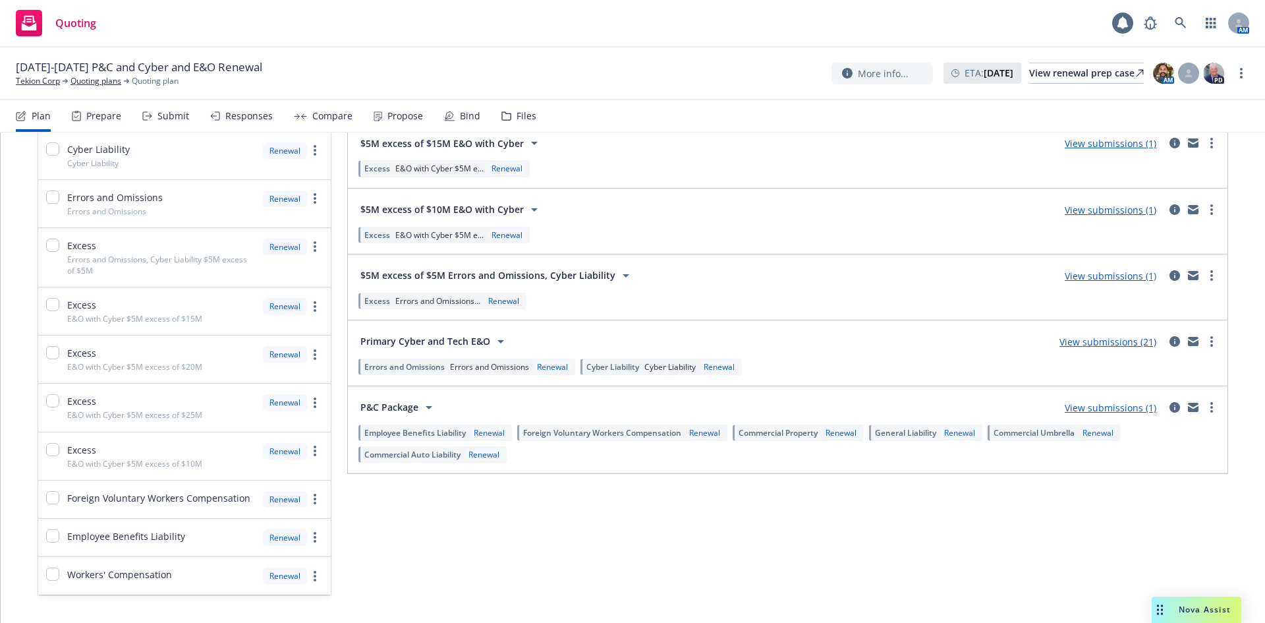
click at [167, 123] on div "Submit" at bounding box center [165, 116] width 47 height 32
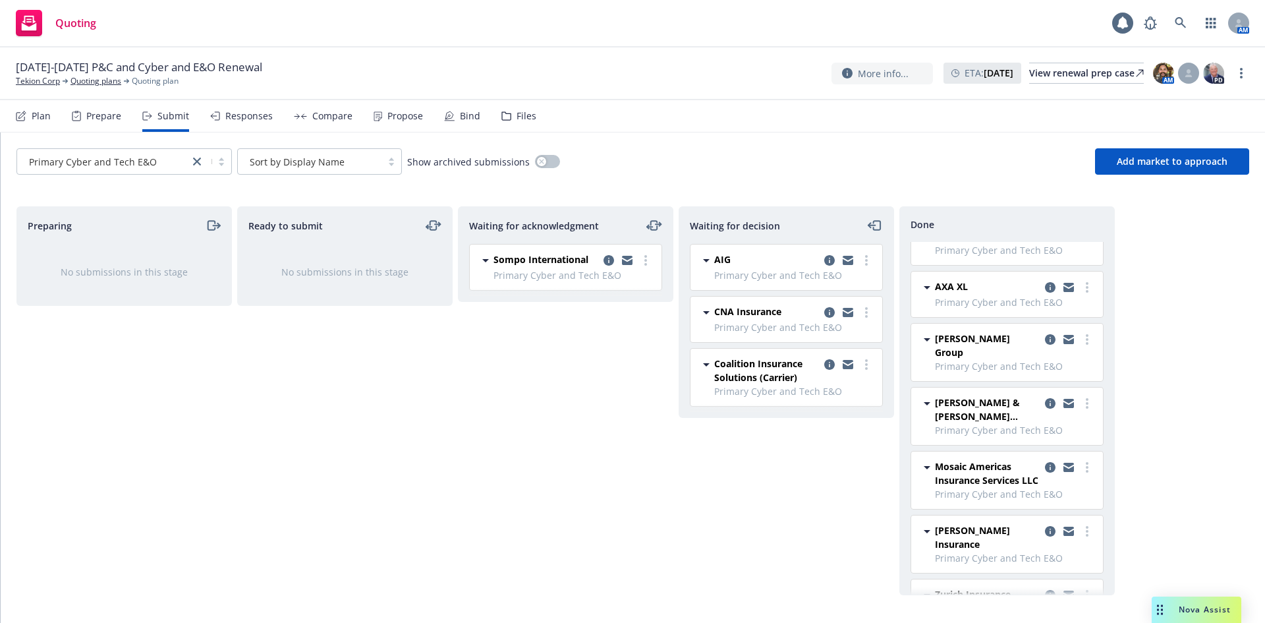
scroll to position [128, 0]
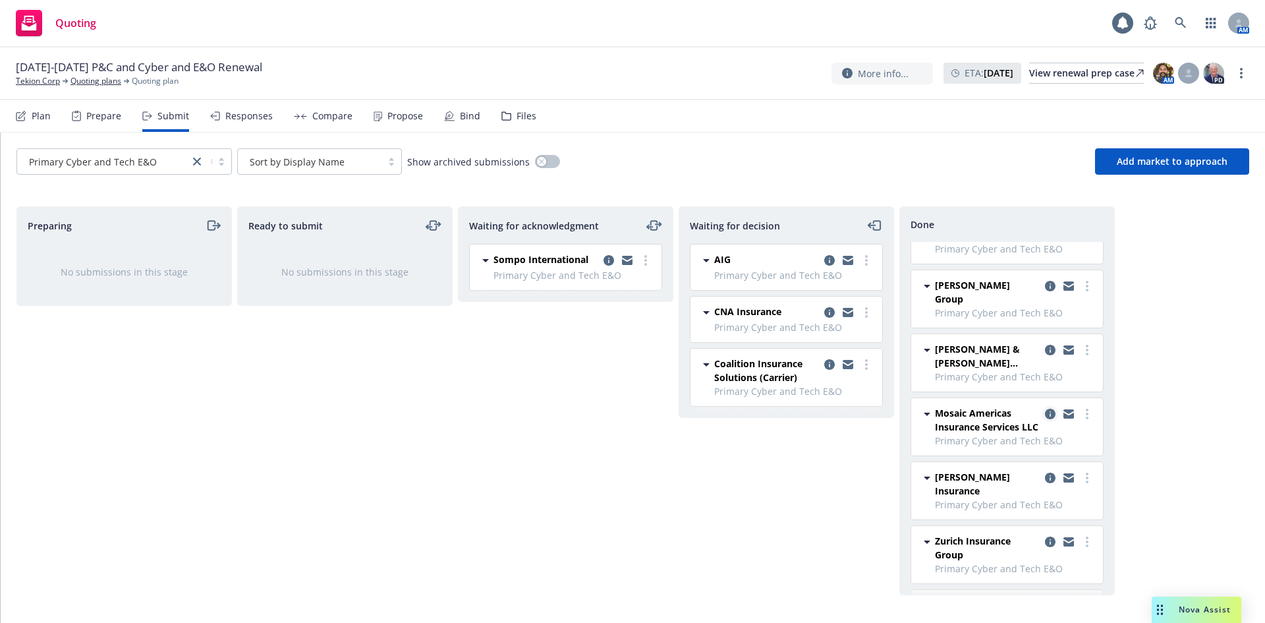
click at [1045, 408] on icon "copy logging email" at bounding box center [1050, 413] width 11 height 11
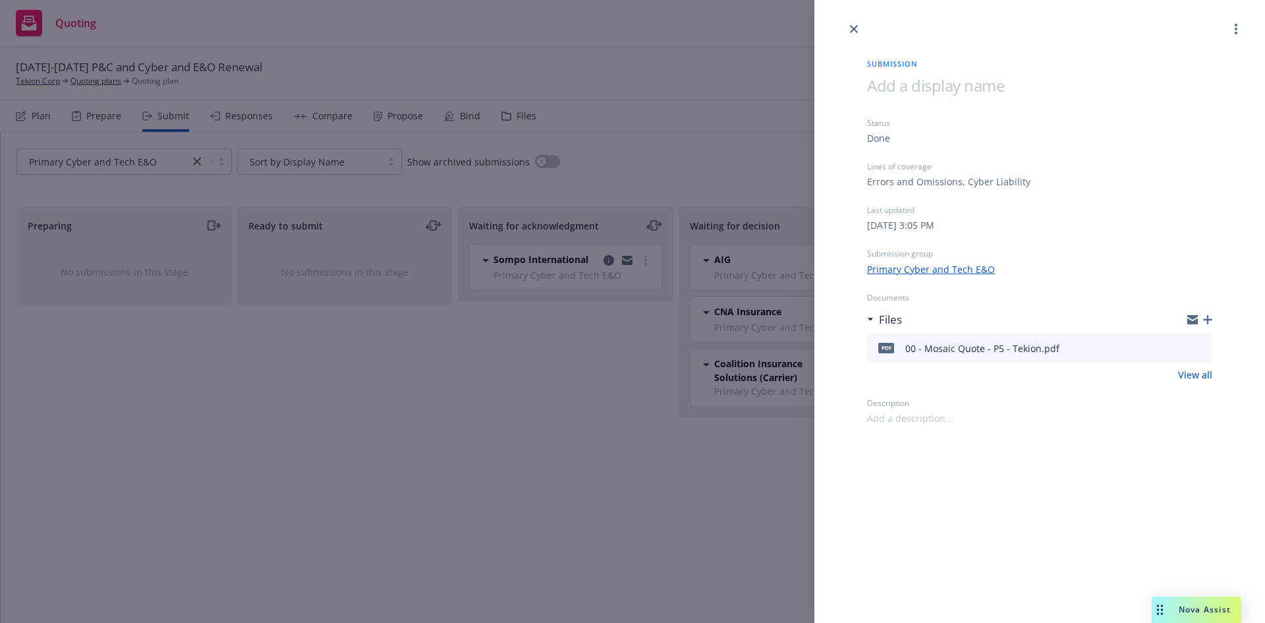
click at [1209, 318] on icon "button" at bounding box center [1207, 319] width 9 height 9
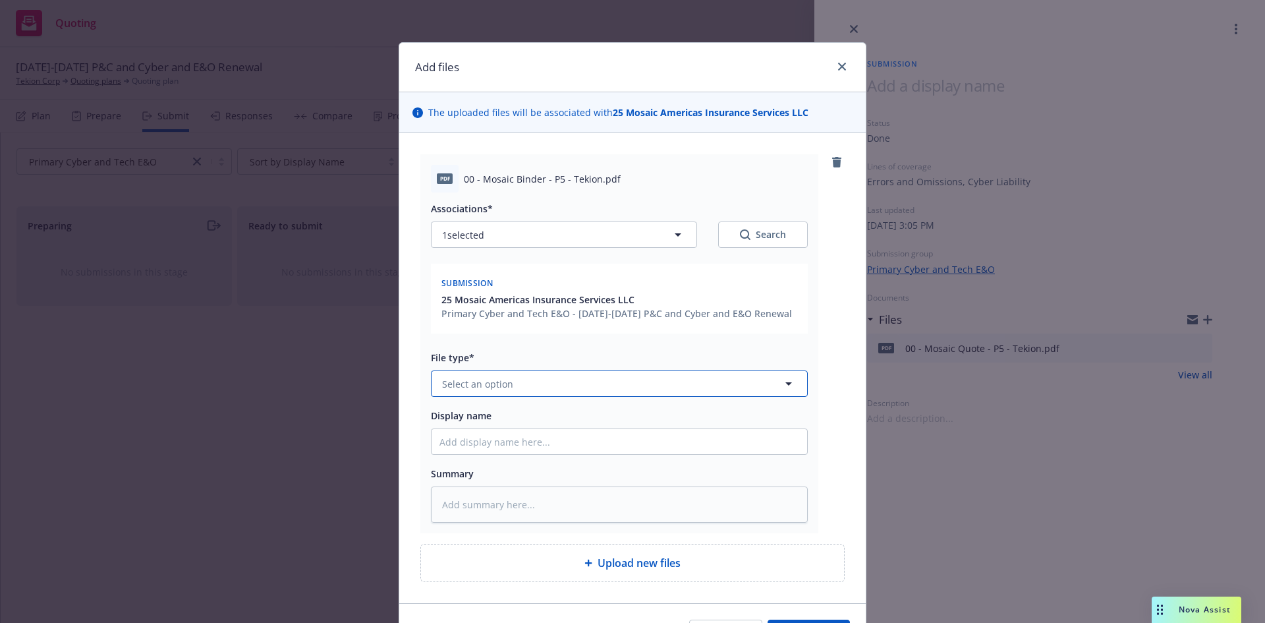
click at [551, 383] on button "Select an option" at bounding box center [619, 383] width 377 height 26
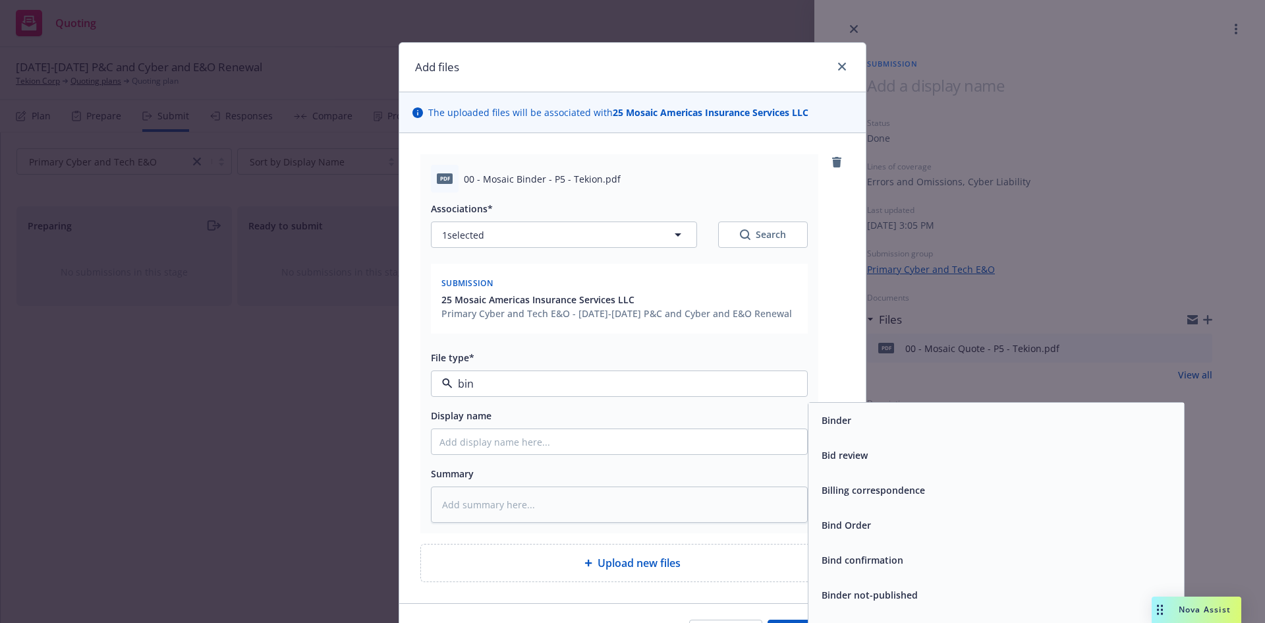
type input "bind"
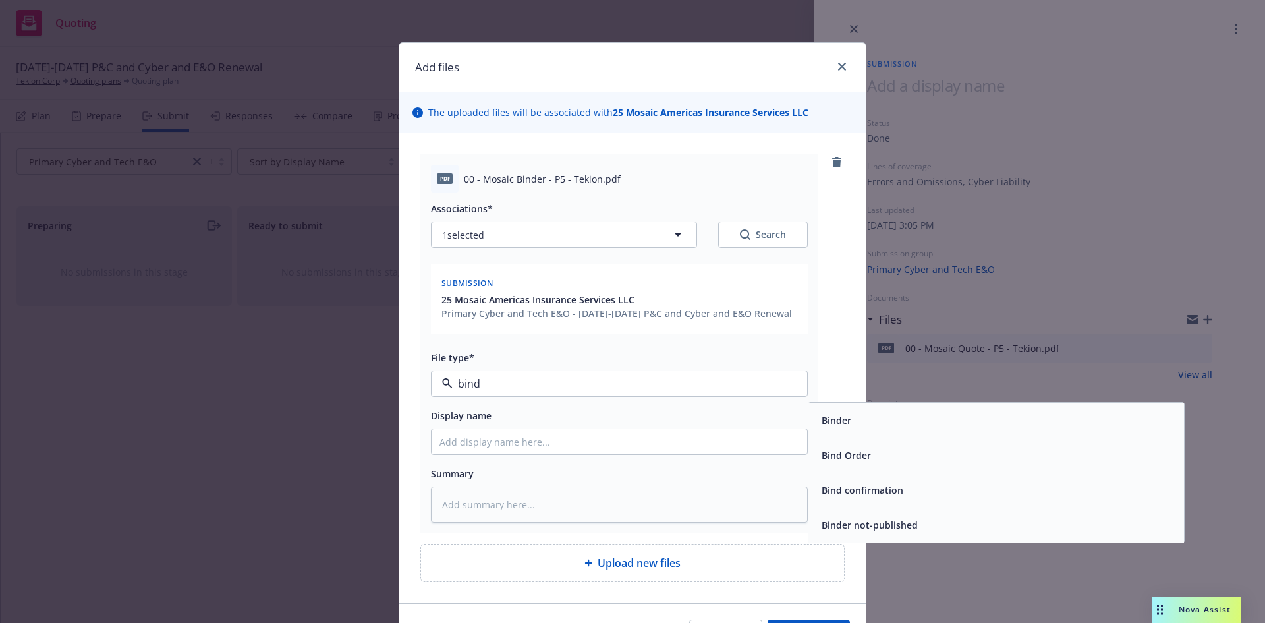
click at [812, 410] on div "Binder" at bounding box center [995, 419] width 375 height 35
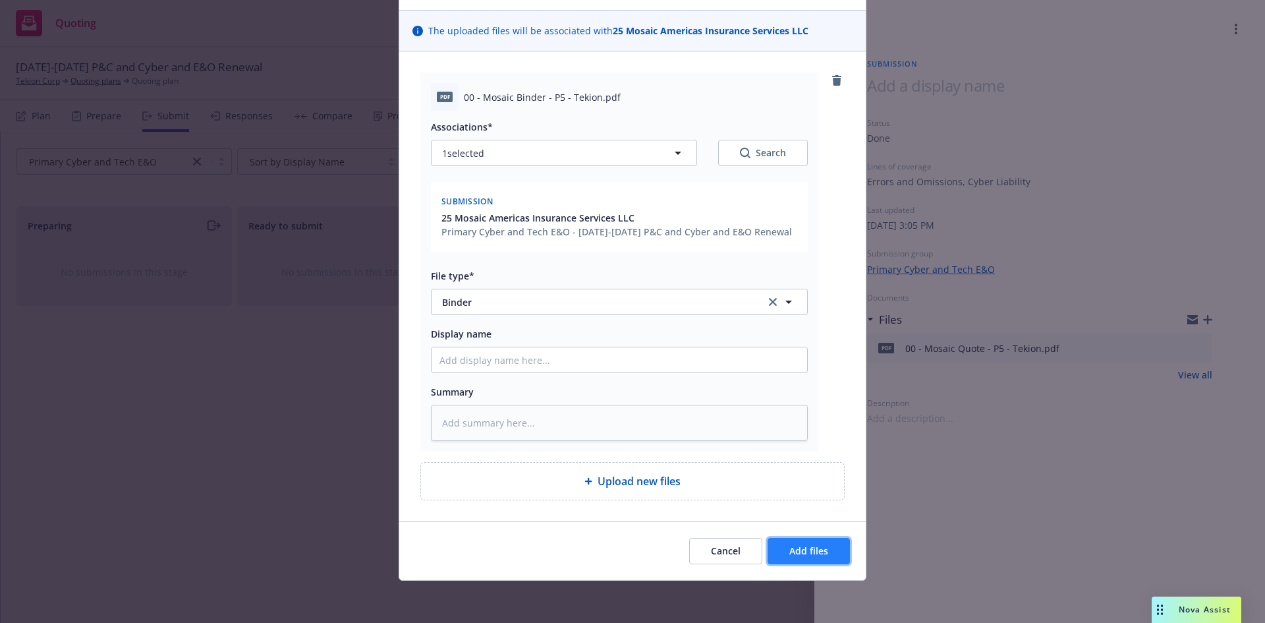
click at [823, 546] on button "Add files" at bounding box center [808, 551] width 82 height 26
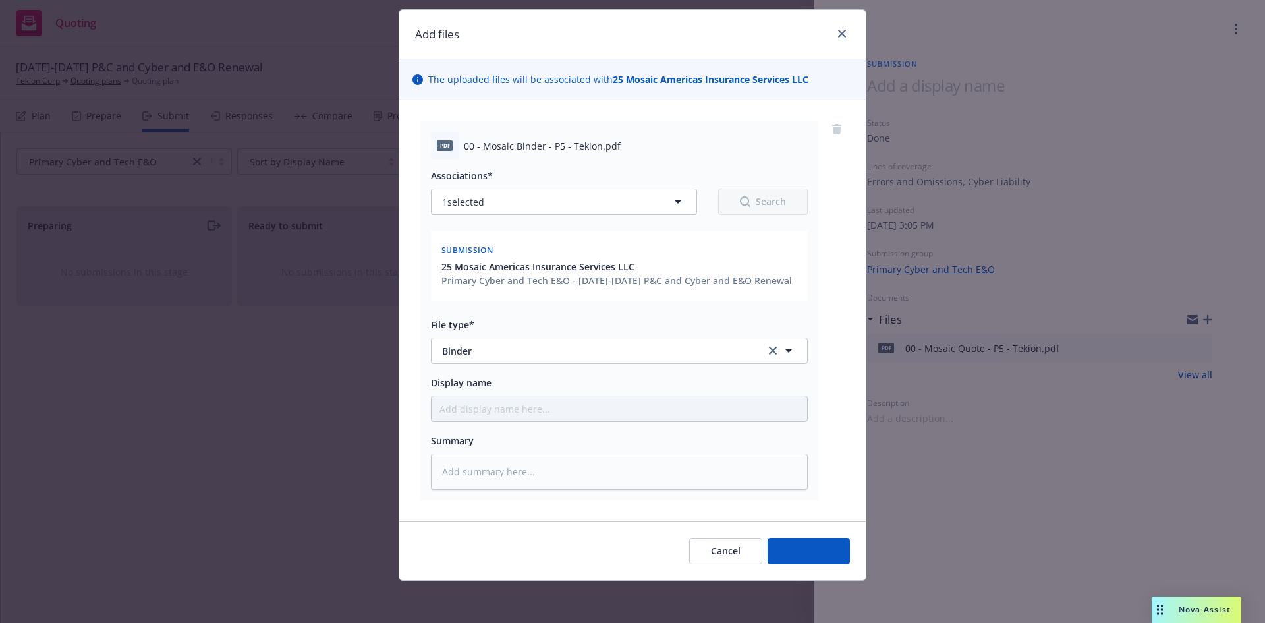
scroll to position [33, 0]
type textarea "x"
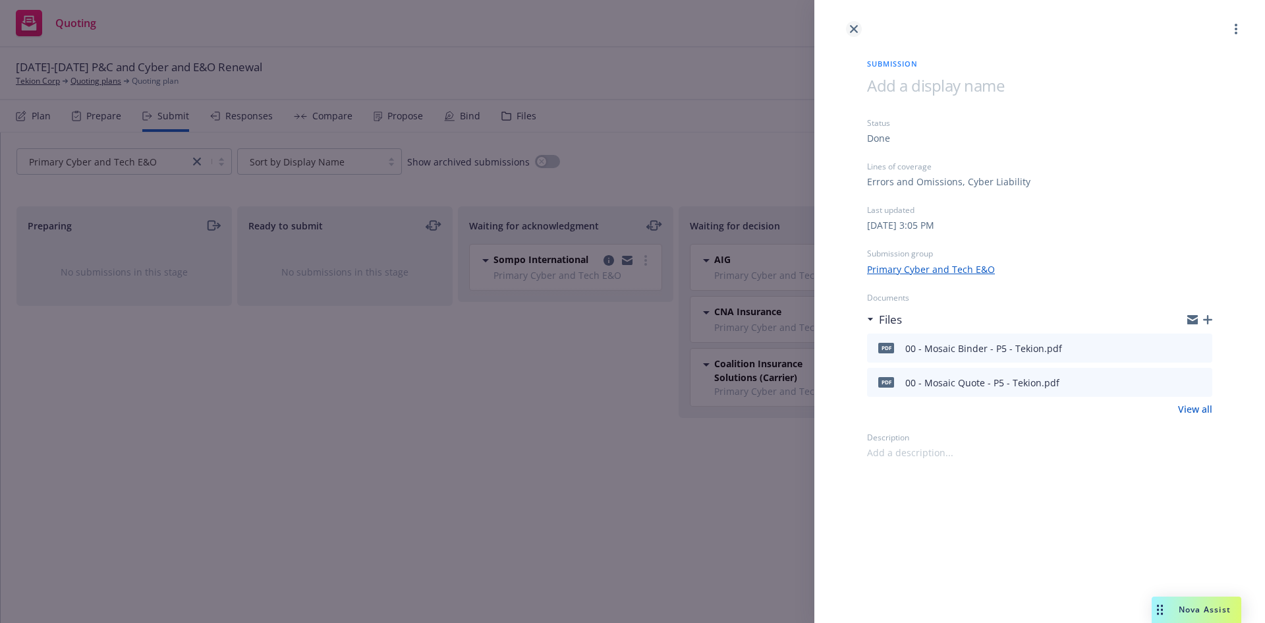
click at [853, 27] on icon "close" at bounding box center [854, 29] width 8 height 8
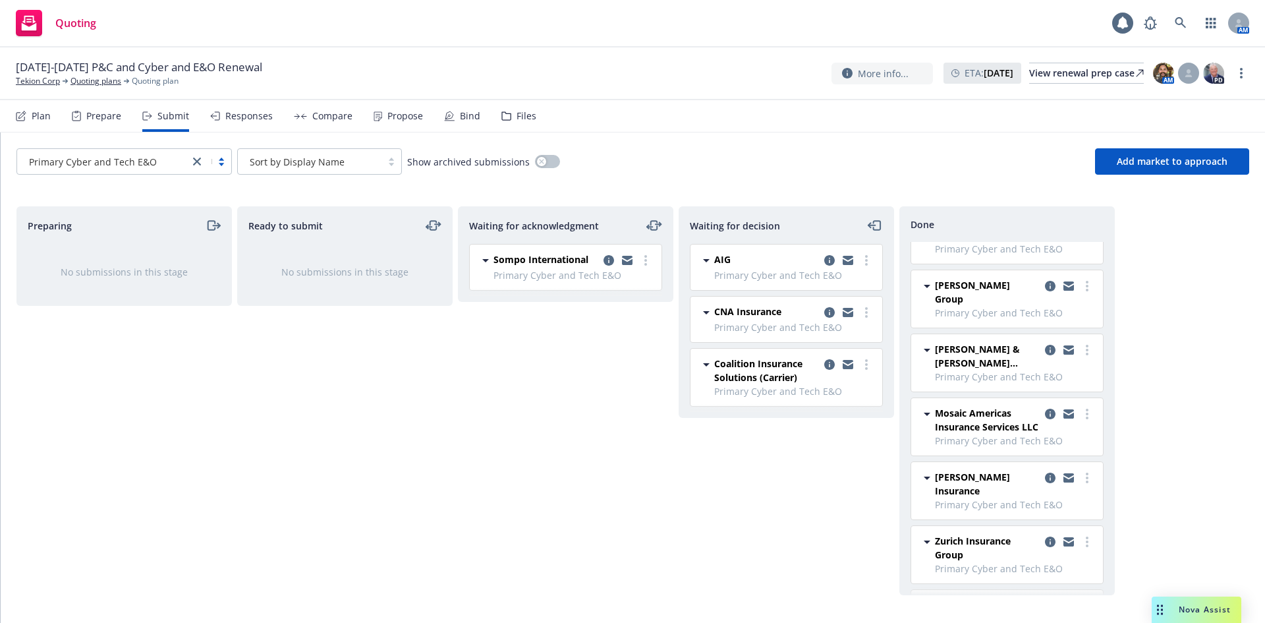
click at [196, 165] on icon "close" at bounding box center [197, 161] width 8 height 8
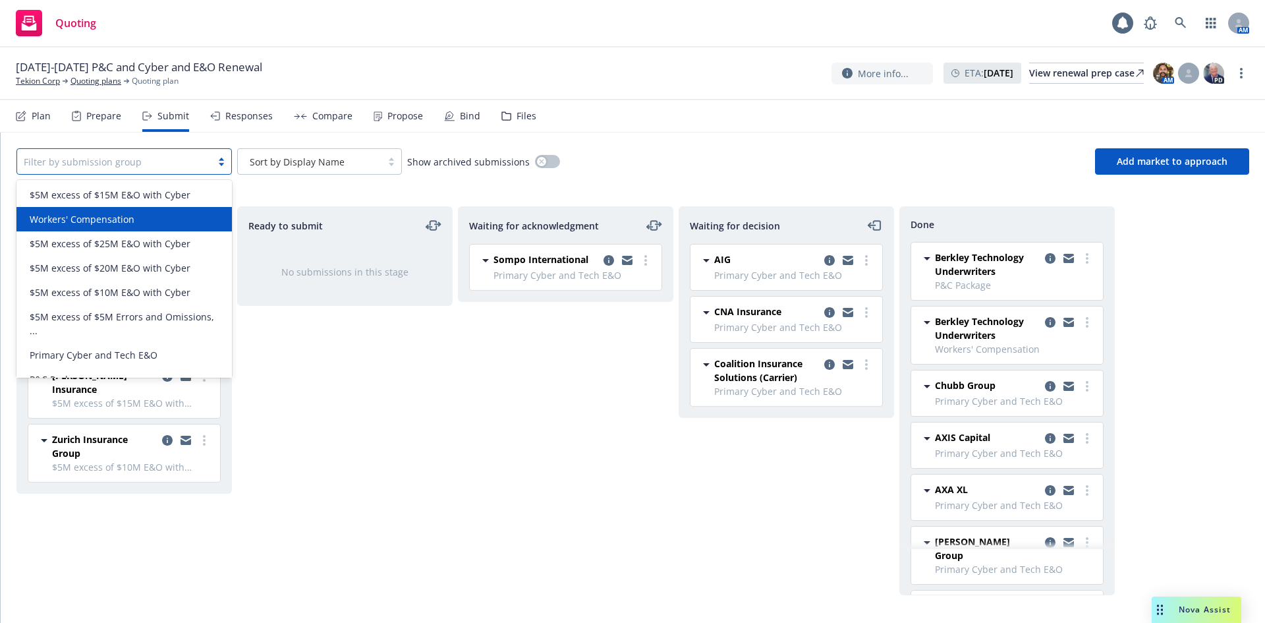
click at [144, 219] on div "Workers' Compensation" at bounding box center [124, 219] width 200 height 14
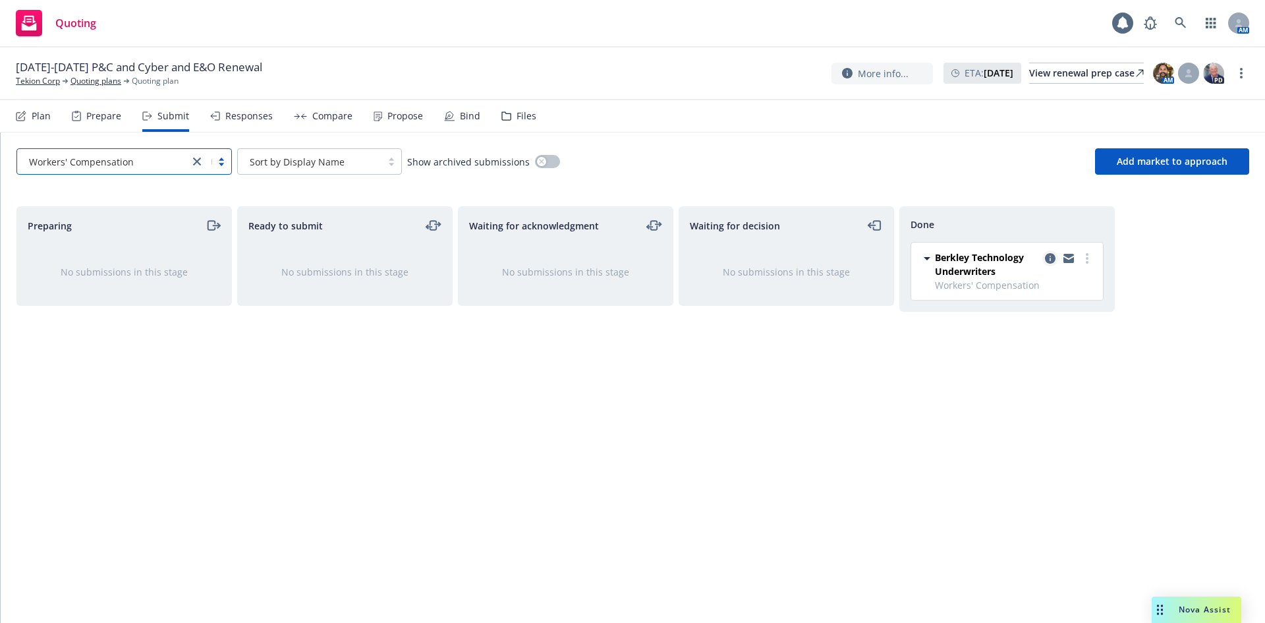
click at [1048, 258] on icon "copy logging email" at bounding box center [1050, 258] width 11 height 11
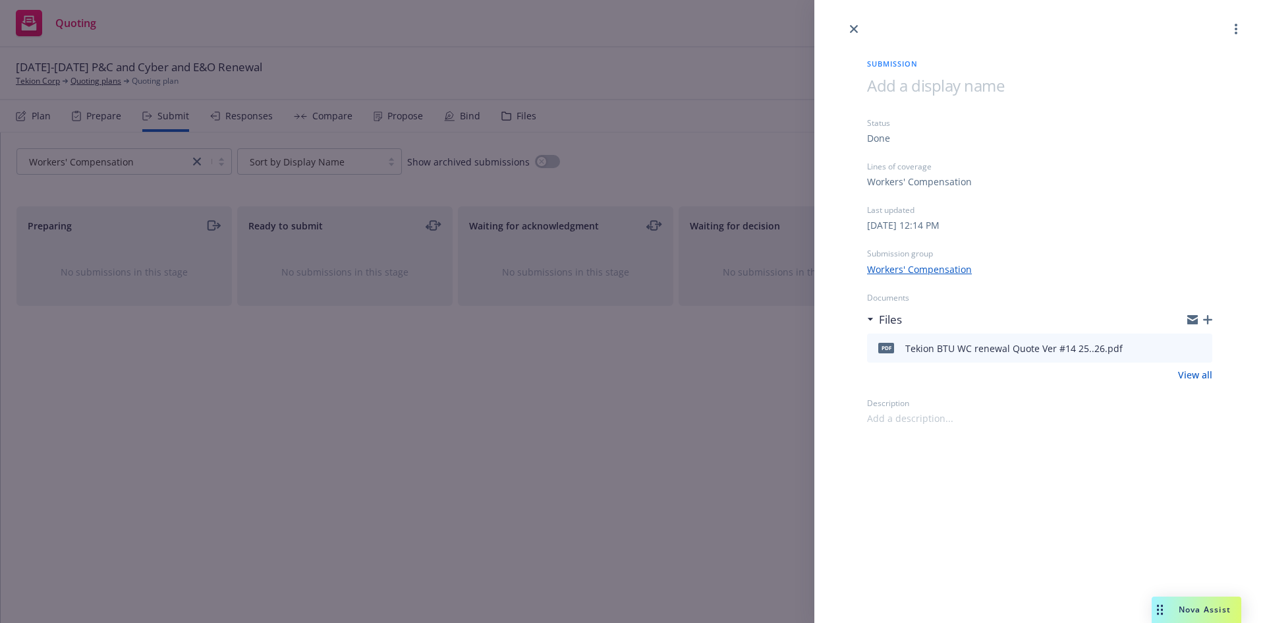
click at [594, 437] on div "Submission Status Done Lines of coverage Workers' Compensation Last updated Fri…" at bounding box center [632, 311] width 1265 height 623
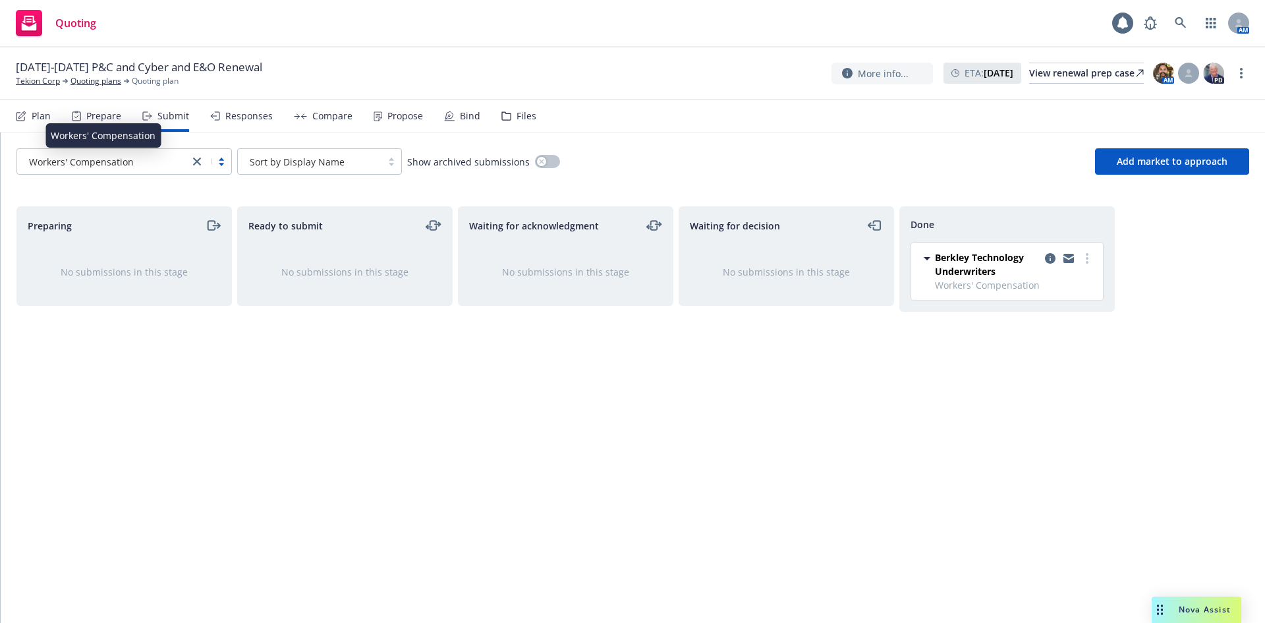
click at [159, 161] on div "Workers' Compensation" at bounding box center [103, 162] width 159 height 14
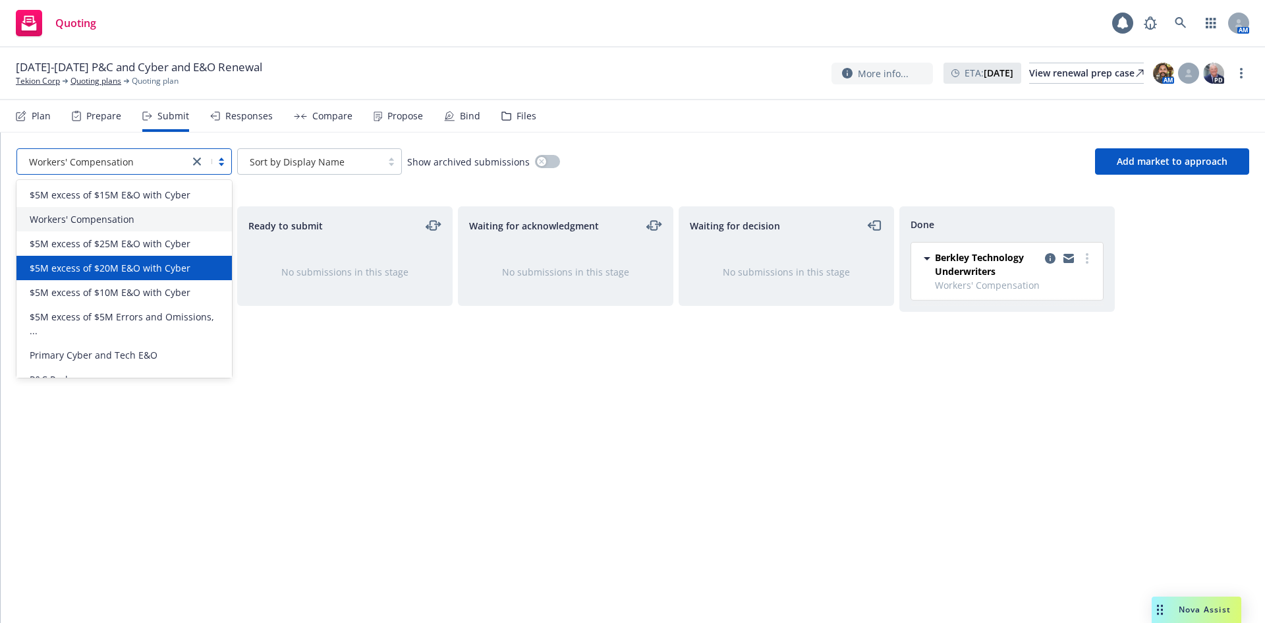
scroll to position [16, 0]
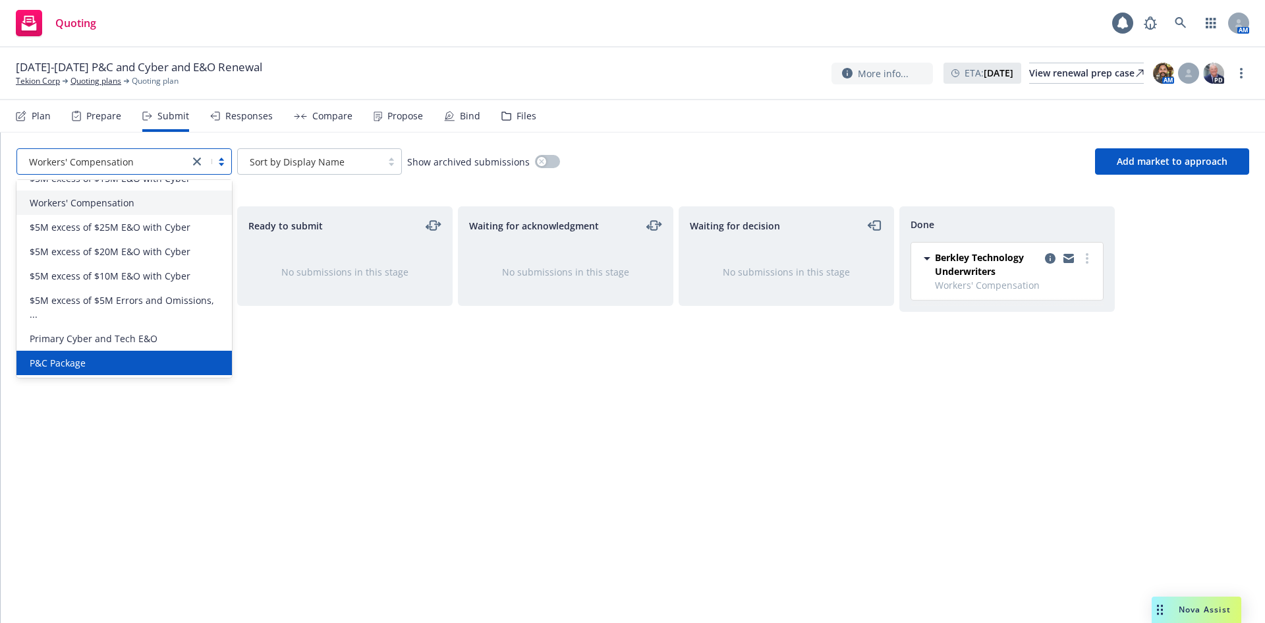
click at [80, 365] on span "P&C Package" at bounding box center [58, 363] width 56 height 14
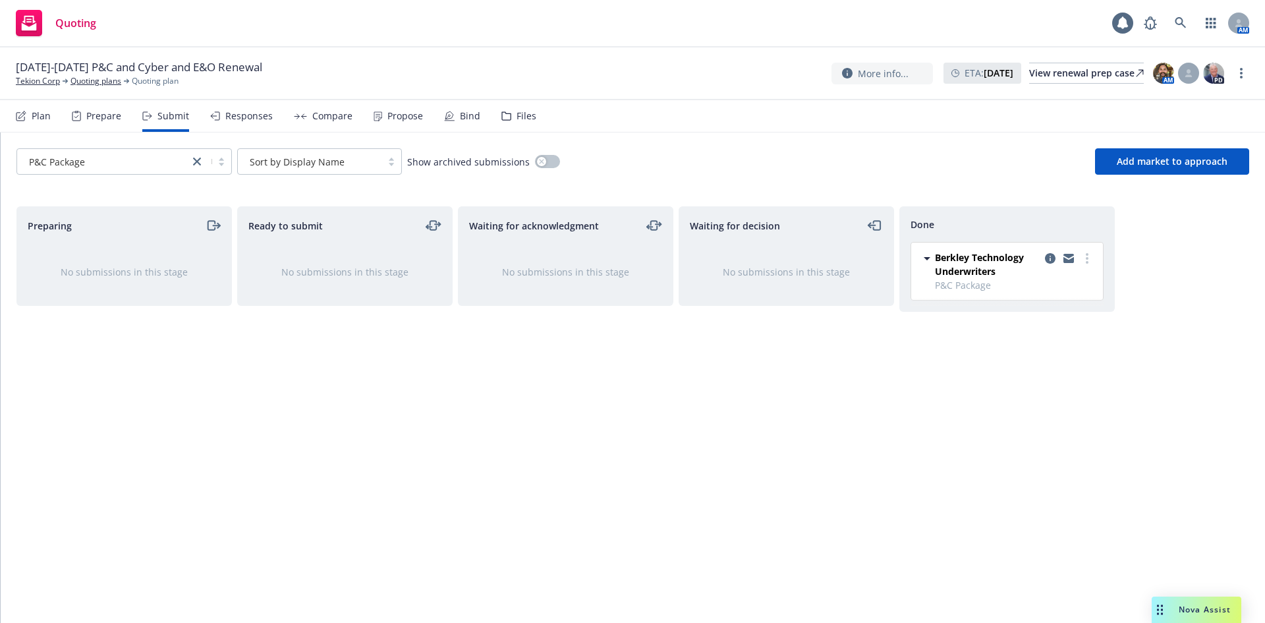
click at [430, 392] on div "Ready to submit No submissions in this stage" at bounding box center [344, 400] width 215 height 389
click at [1049, 259] on icon "copy logging email" at bounding box center [1050, 258] width 11 height 11
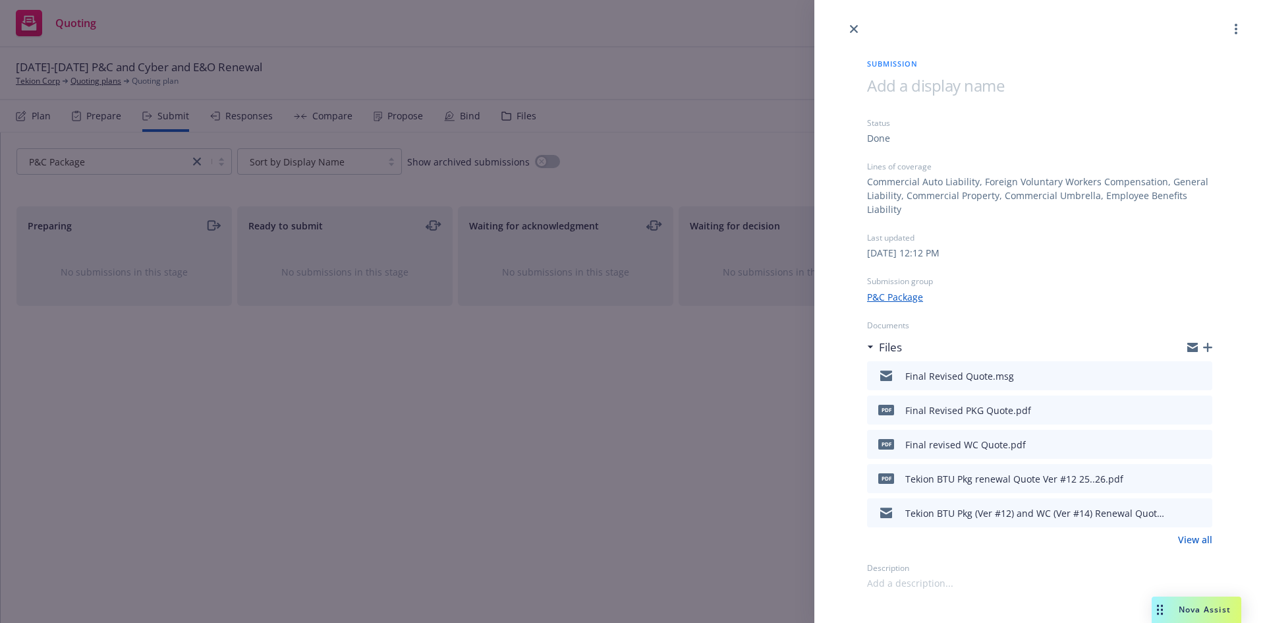
click at [624, 443] on div "Submission Status Done Lines of coverage Commercial Auto Liability, Foreign Vol…" at bounding box center [632, 311] width 1265 height 623
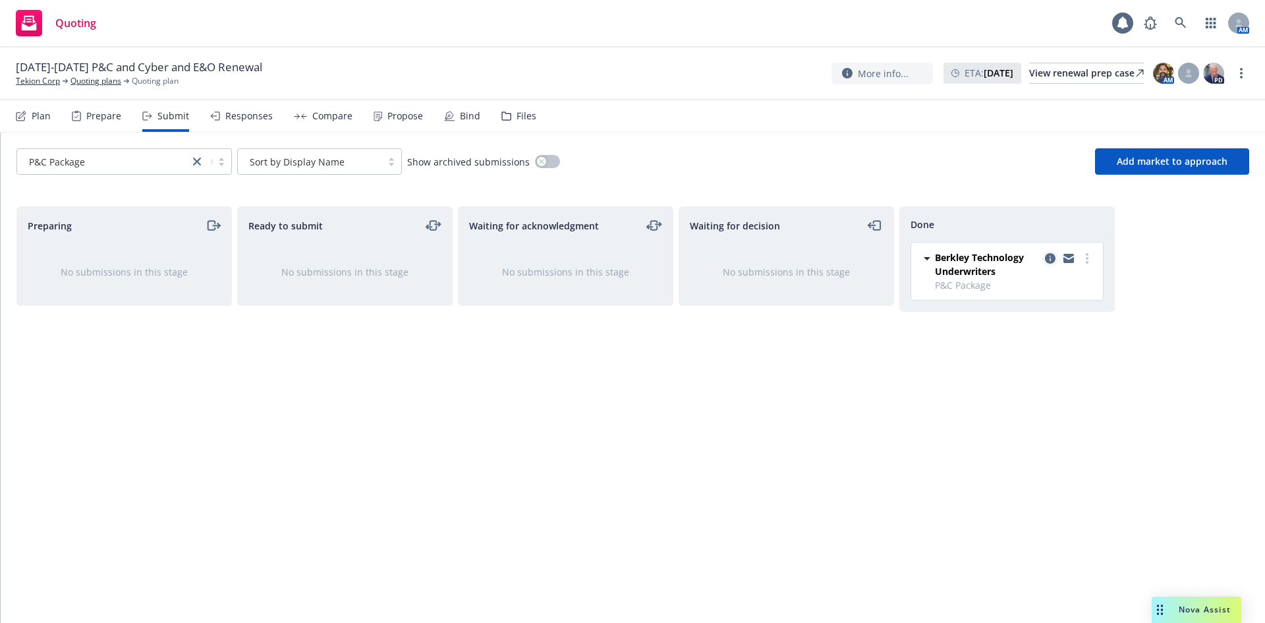
click at [1051, 261] on icon "copy logging email" at bounding box center [1050, 258] width 11 height 11
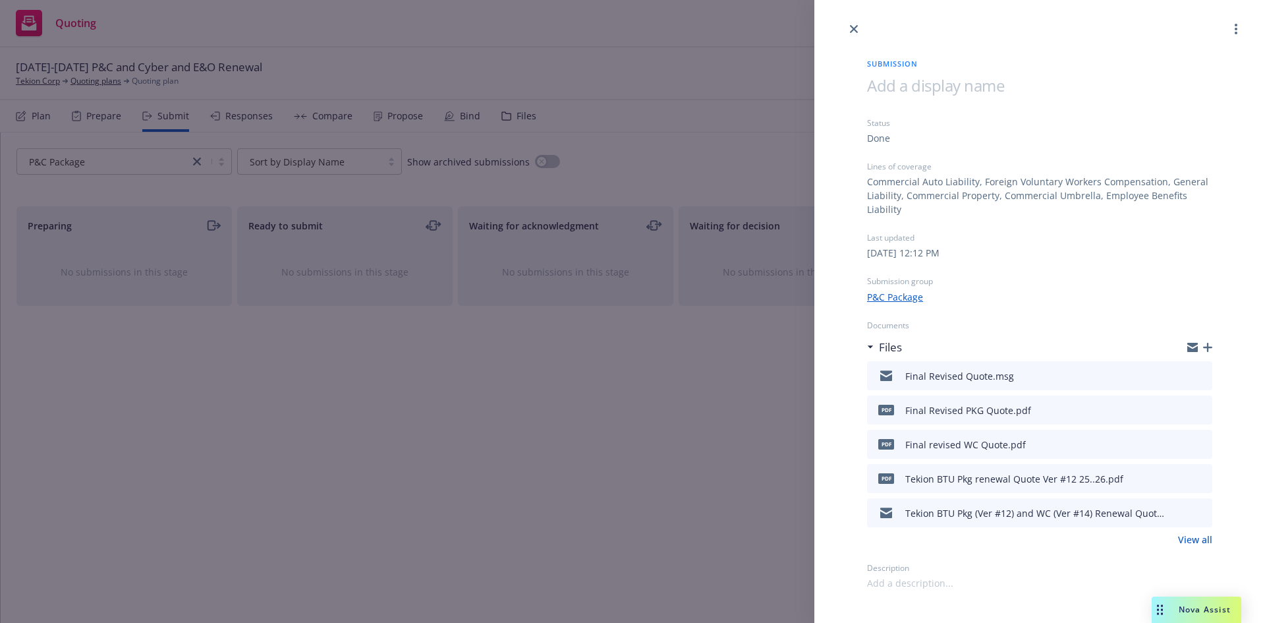
click at [518, 466] on div "Submission Status Done Lines of coverage Commercial Auto Liability, Foreign Vol…" at bounding box center [632, 311] width 1265 height 623
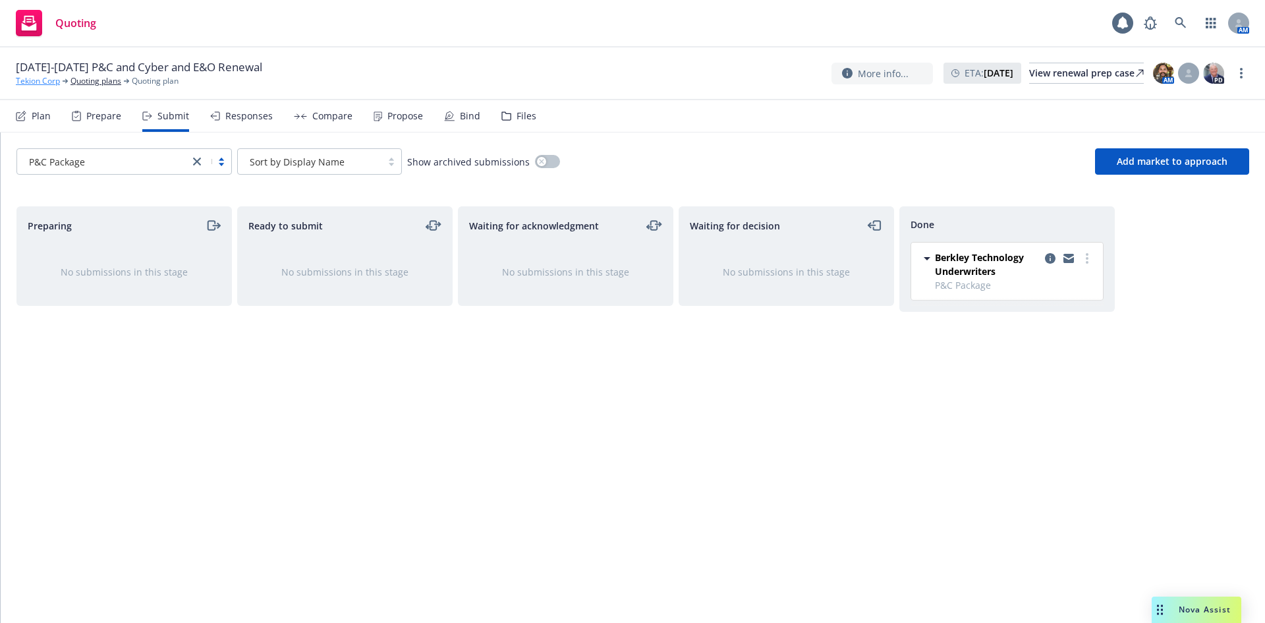
click at [30, 82] on link "Tekion Corp" at bounding box center [38, 81] width 44 height 12
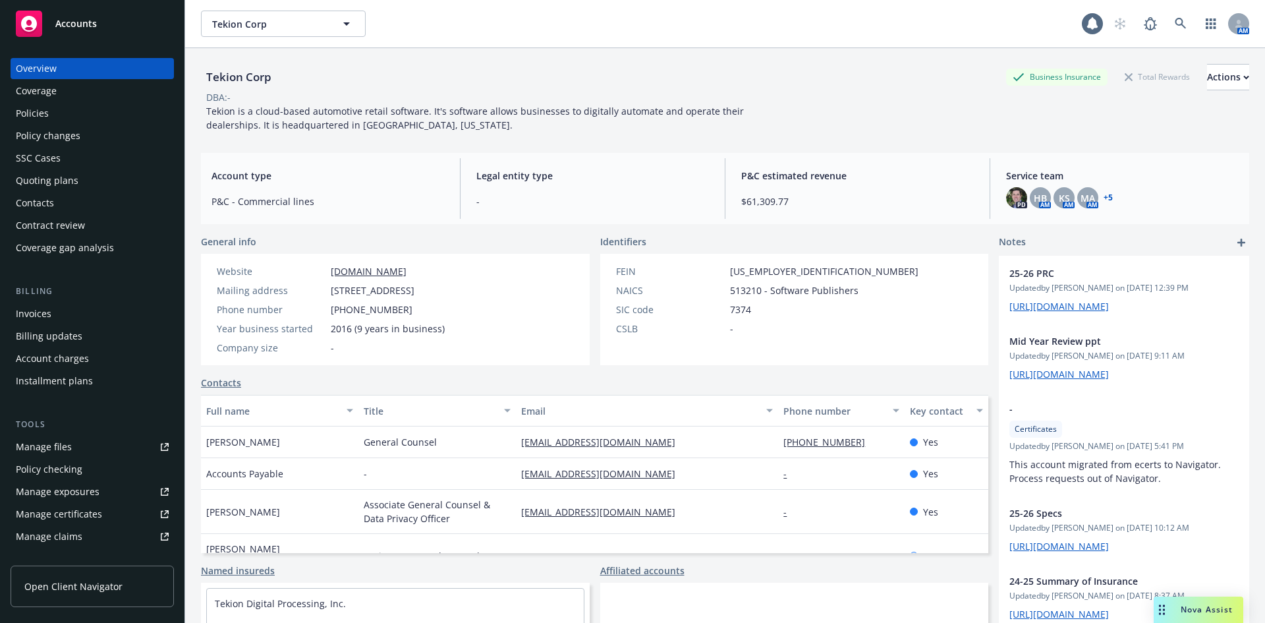
click at [47, 111] on div "Policies" at bounding box center [32, 113] width 33 height 21
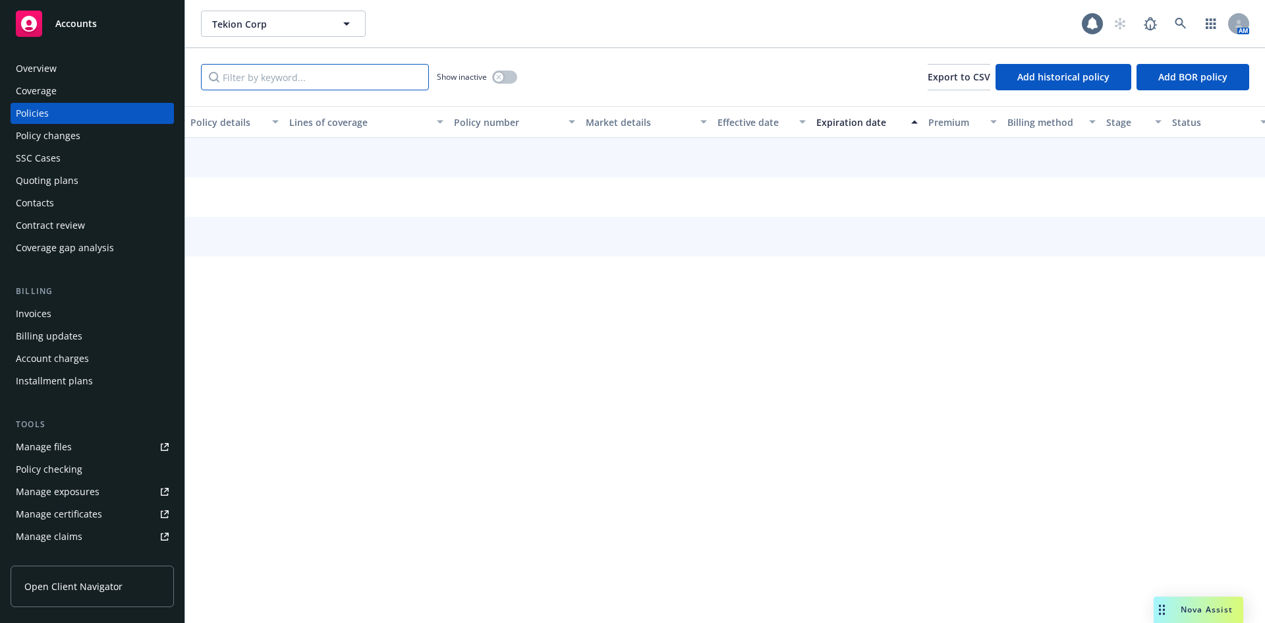
click at [364, 78] on input "Filter by keyword..." at bounding box center [315, 77] width 228 height 26
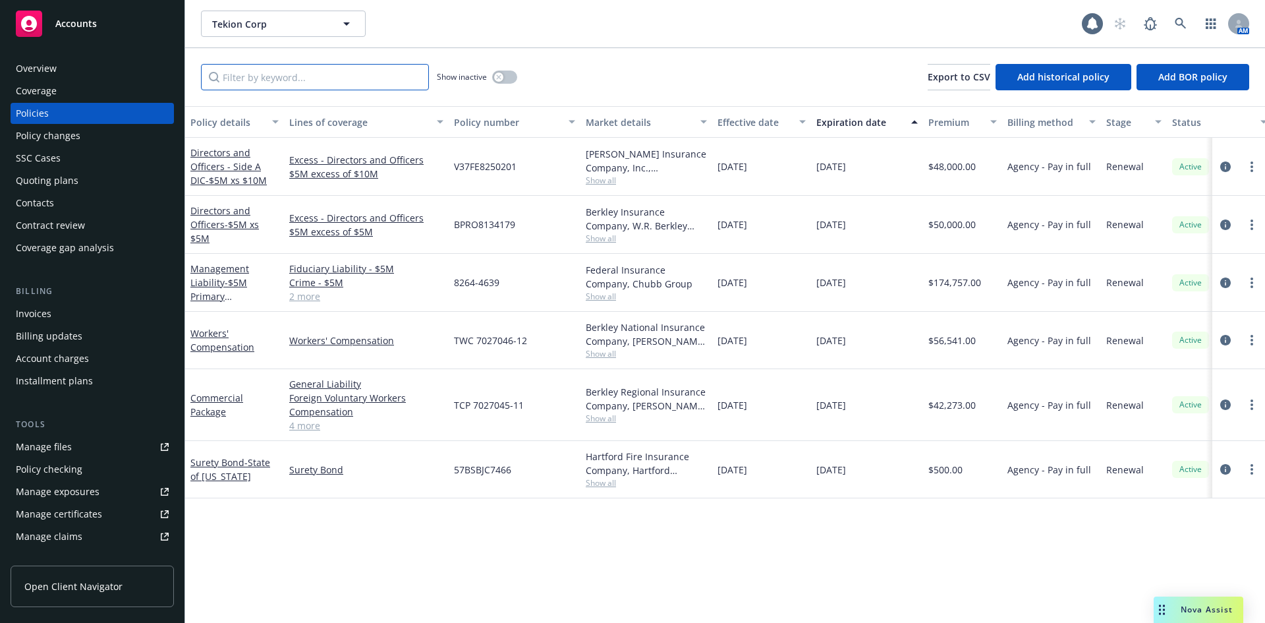
click at [291, 77] on input "Filter by keyword..." at bounding box center [315, 77] width 228 height 26
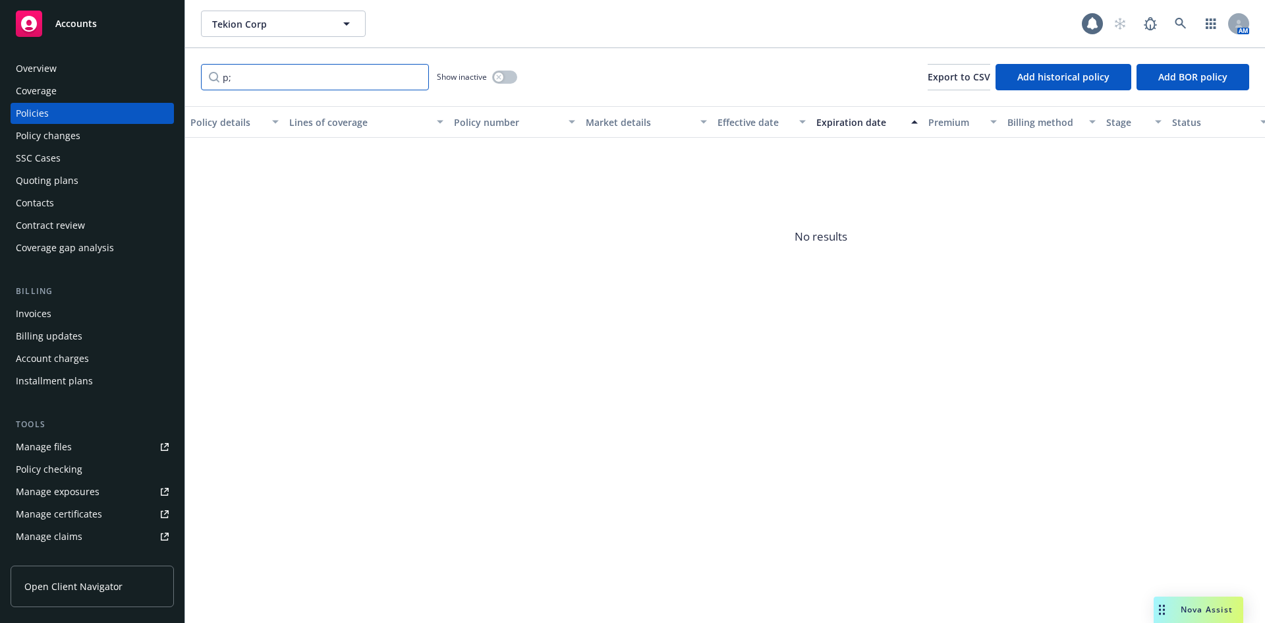
type input "p"
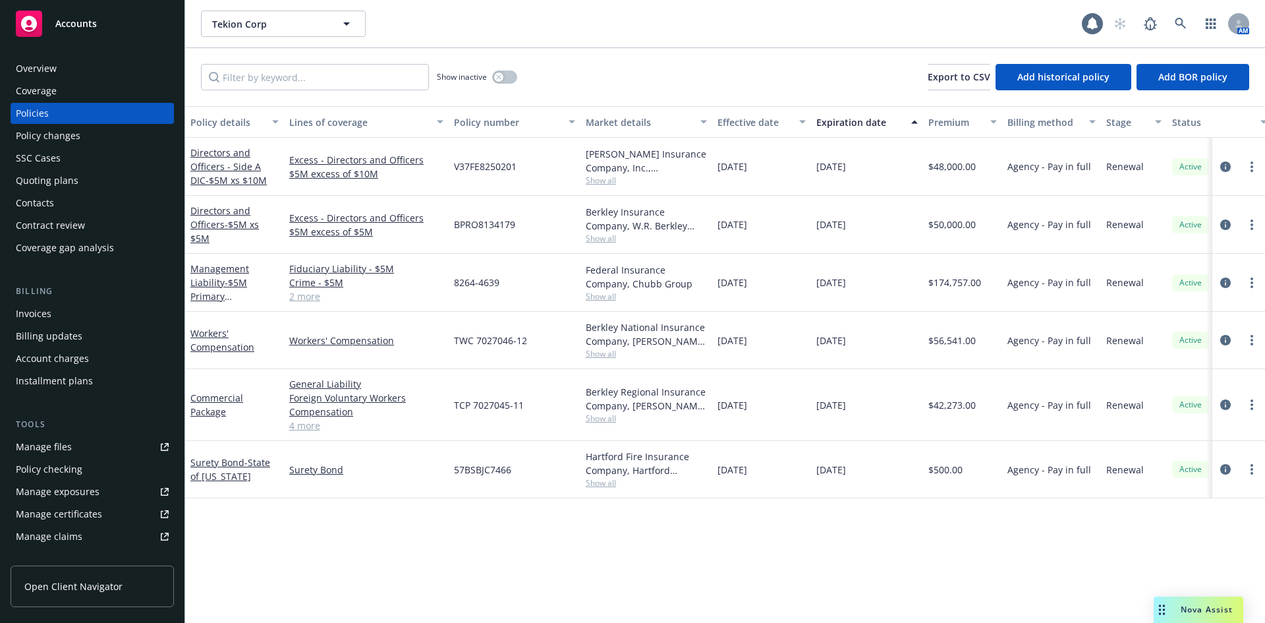
click at [57, 185] on div "Quoting plans" at bounding box center [47, 180] width 63 height 21
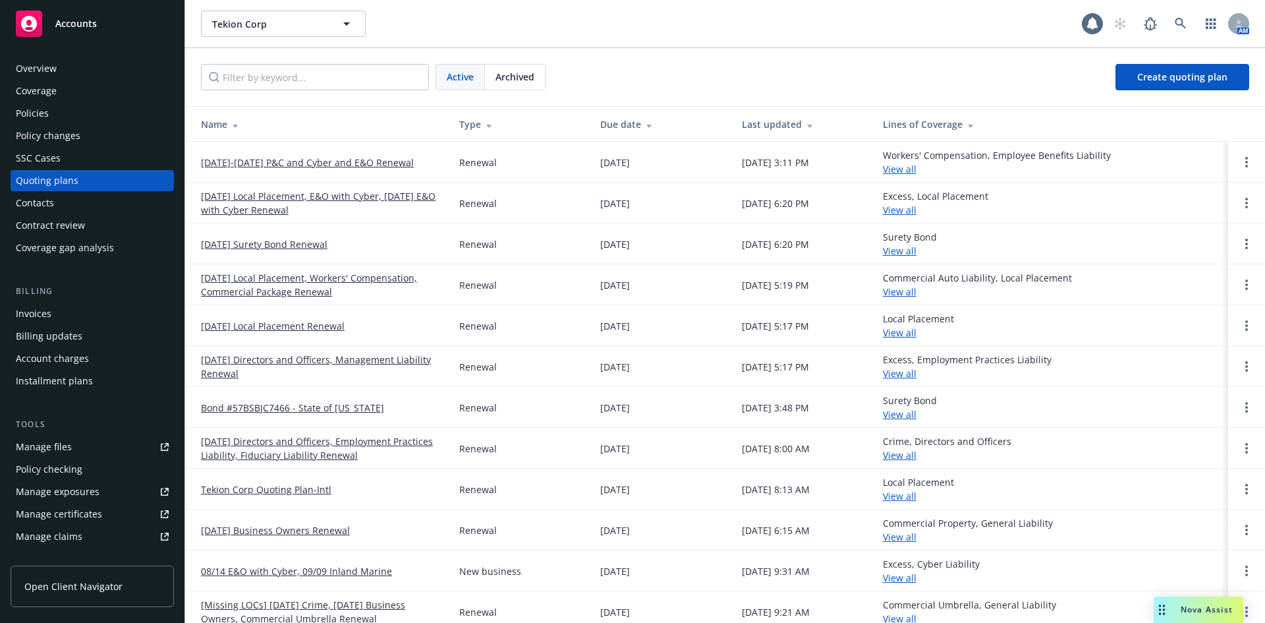
click at [380, 171] on td "[DATE]-[DATE] P&C and Cyber and E&O Renewal" at bounding box center [316, 162] width 263 height 41
click at [386, 167] on link "[DATE]-[DATE] P&C and Cyber and E&O Renewal" at bounding box center [307, 162] width 213 height 14
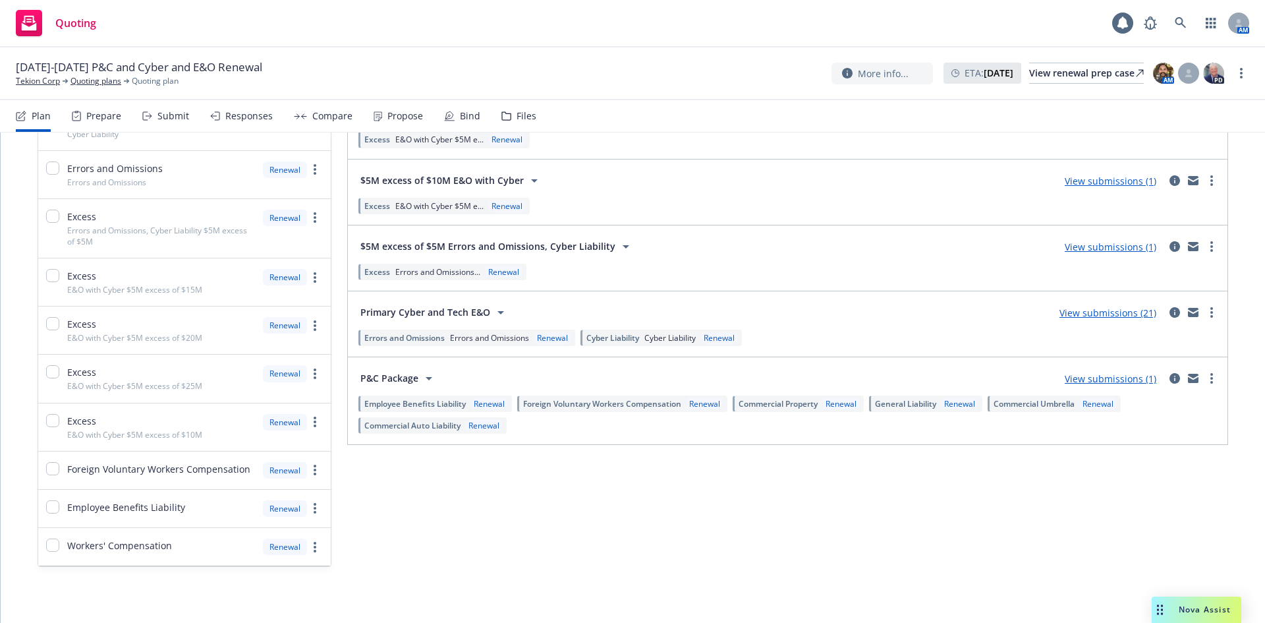
scroll to position [339, 0]
click at [1129, 378] on link "View submissions (1)" at bounding box center [1111, 376] width 92 height 13
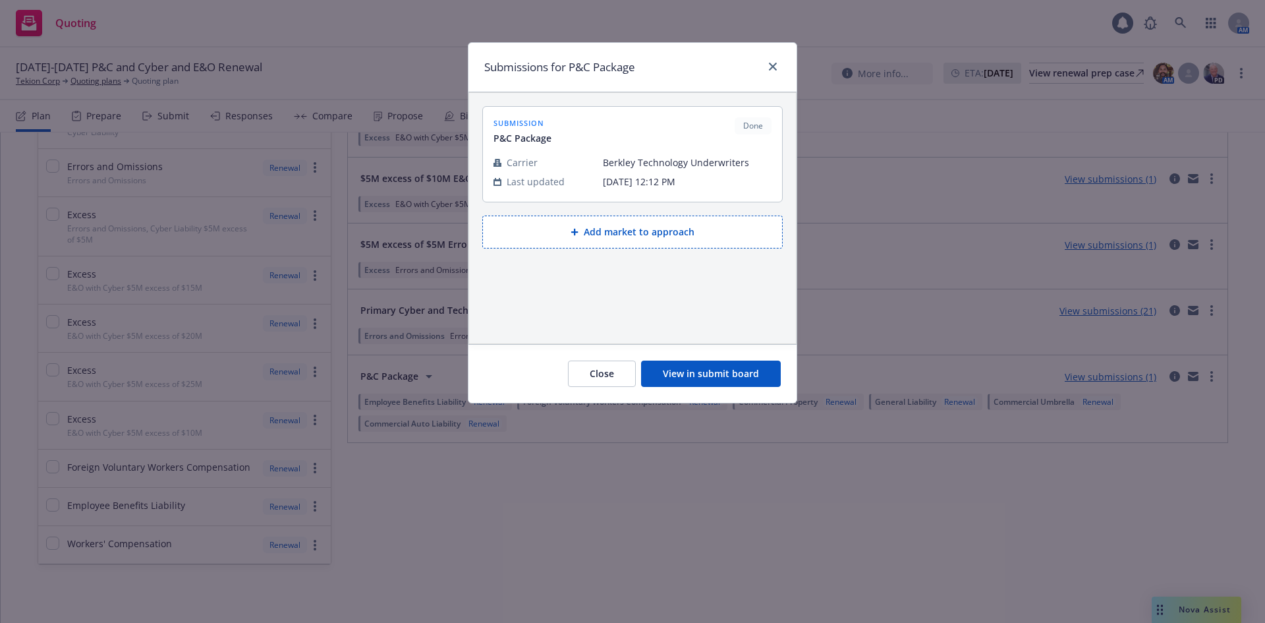
click at [589, 171] on td "Carrier" at bounding box center [547, 162] width 109 height 19
click at [521, 126] on span "submission" at bounding box center [522, 122] width 58 height 11
drag, startPoint x: 564, startPoint y: 170, endPoint x: 734, endPoint y: 196, distance: 172.0
click at [565, 170] on td "Carrier" at bounding box center [547, 162] width 109 height 19
click at [738, 362] on button "View in submit board" at bounding box center [711, 373] width 140 height 26
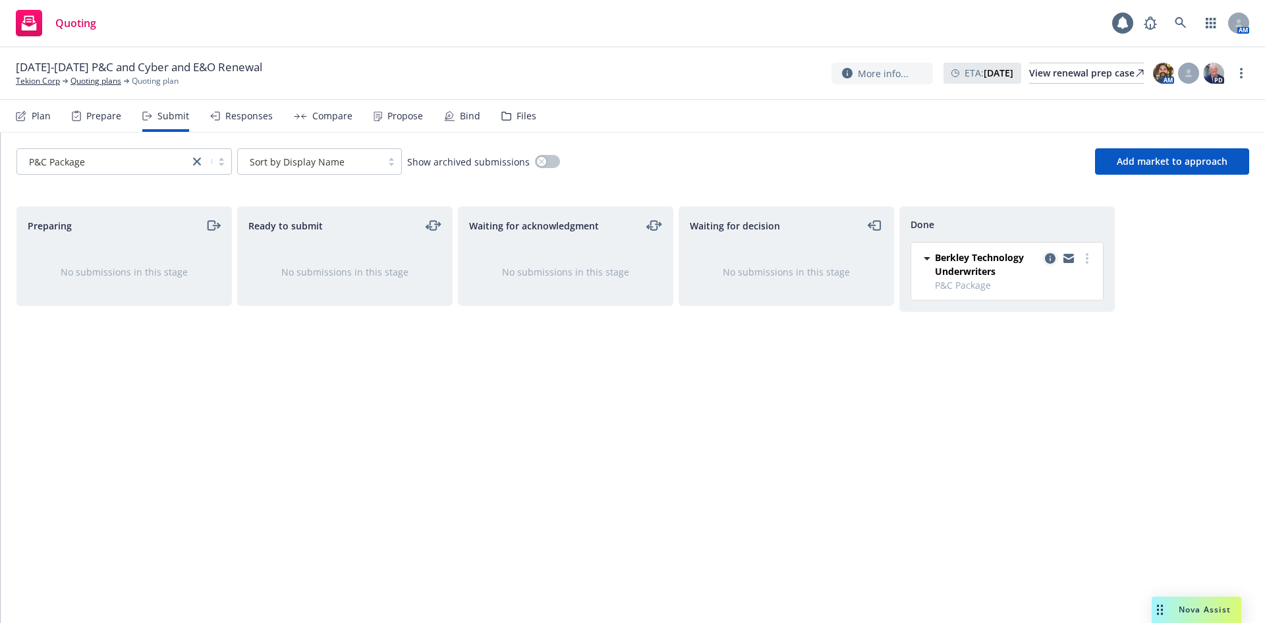
click at [1052, 256] on icon "copy logging email" at bounding box center [1050, 258] width 11 height 11
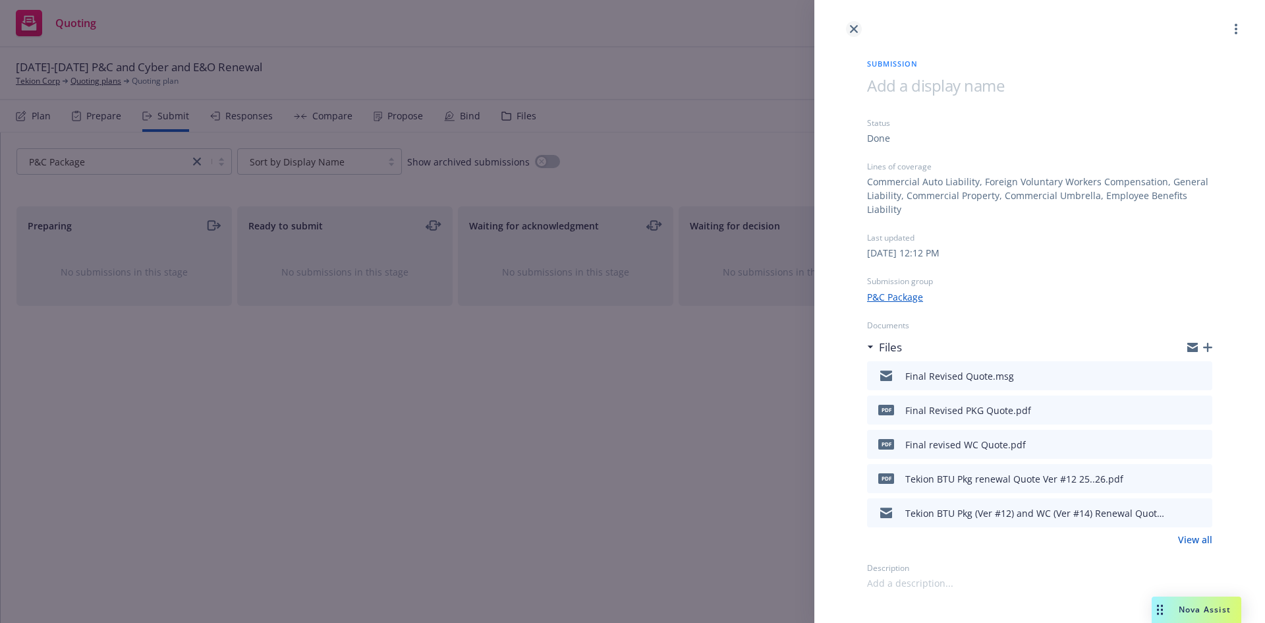
click at [850, 31] on icon "close" at bounding box center [854, 29] width 8 height 8
